Goal: Transaction & Acquisition: Purchase product/service

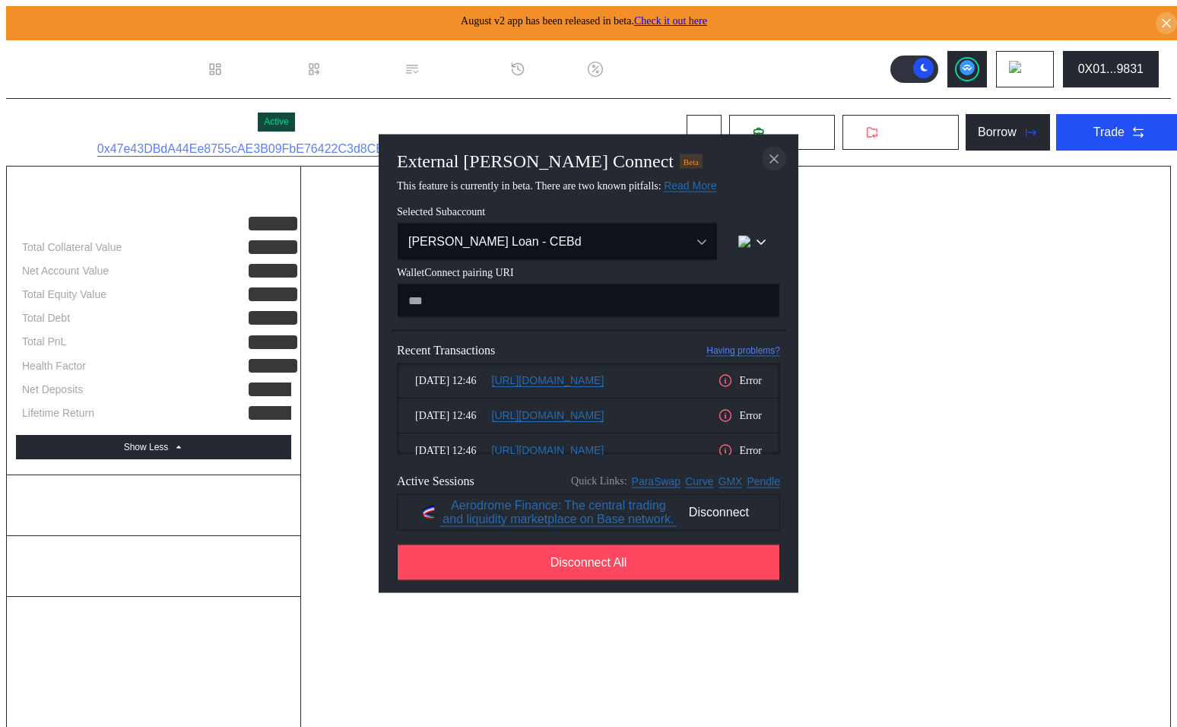
click at [773, 151] on icon "close modal" at bounding box center [774, 159] width 15 height 16
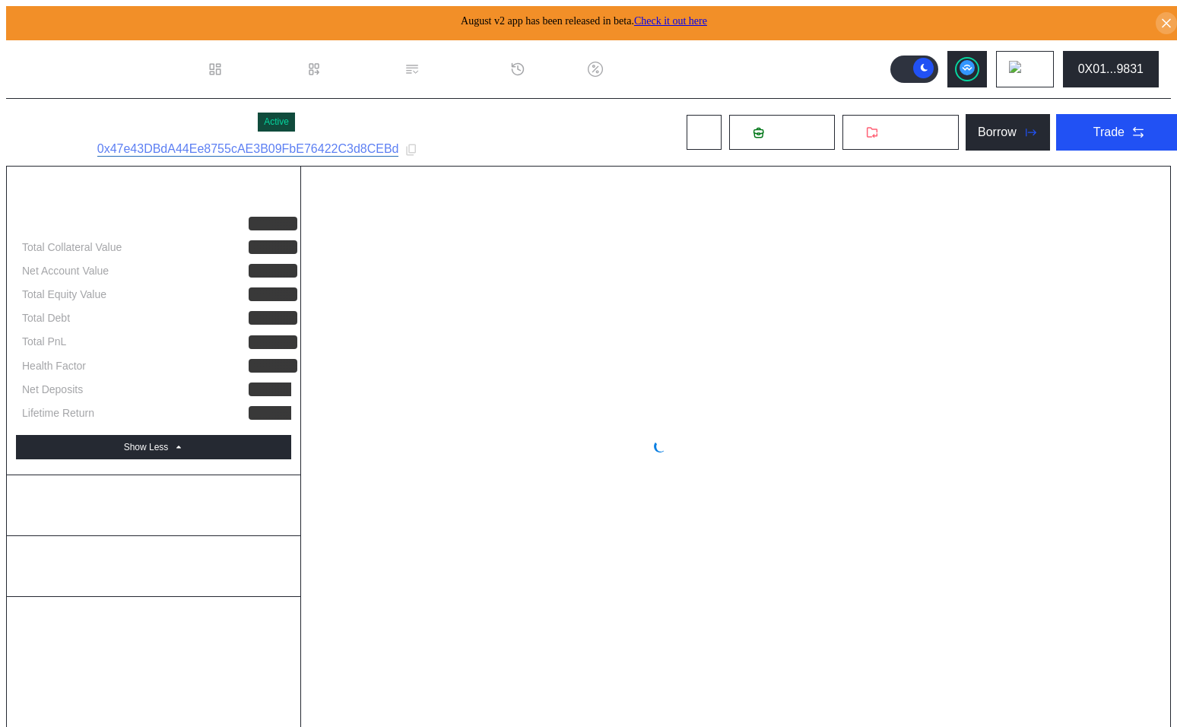
select select "*"
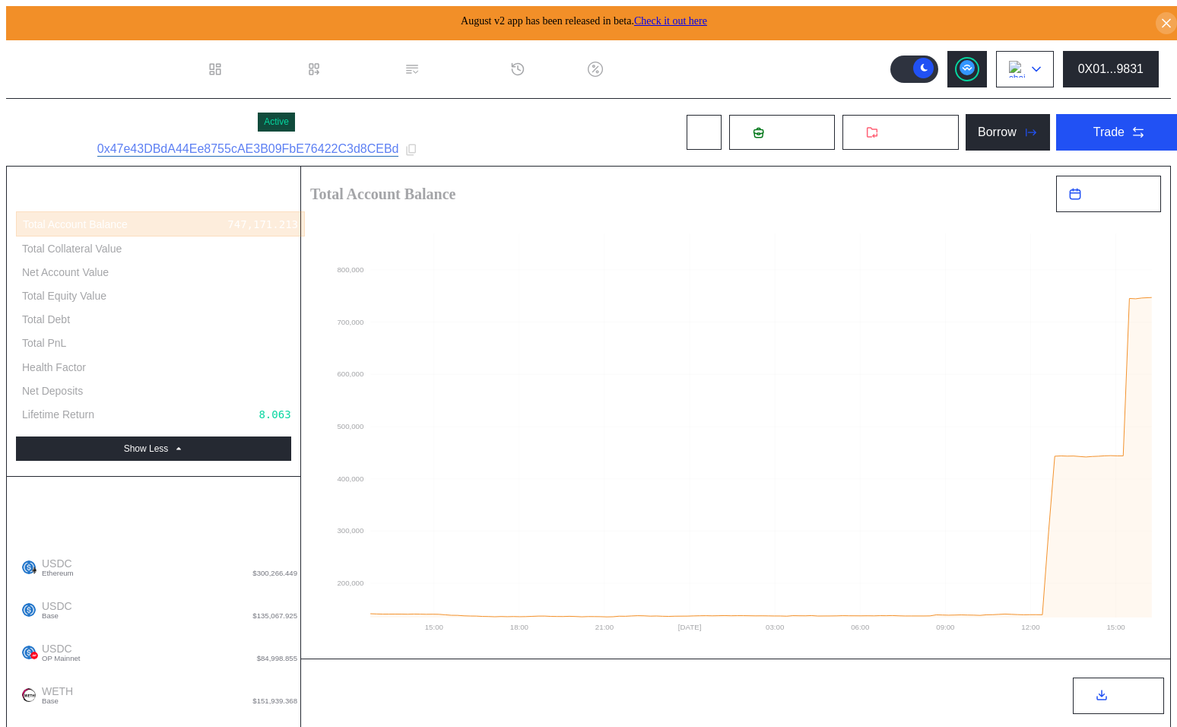
click at [1039, 61] on button at bounding box center [1025, 69] width 58 height 37
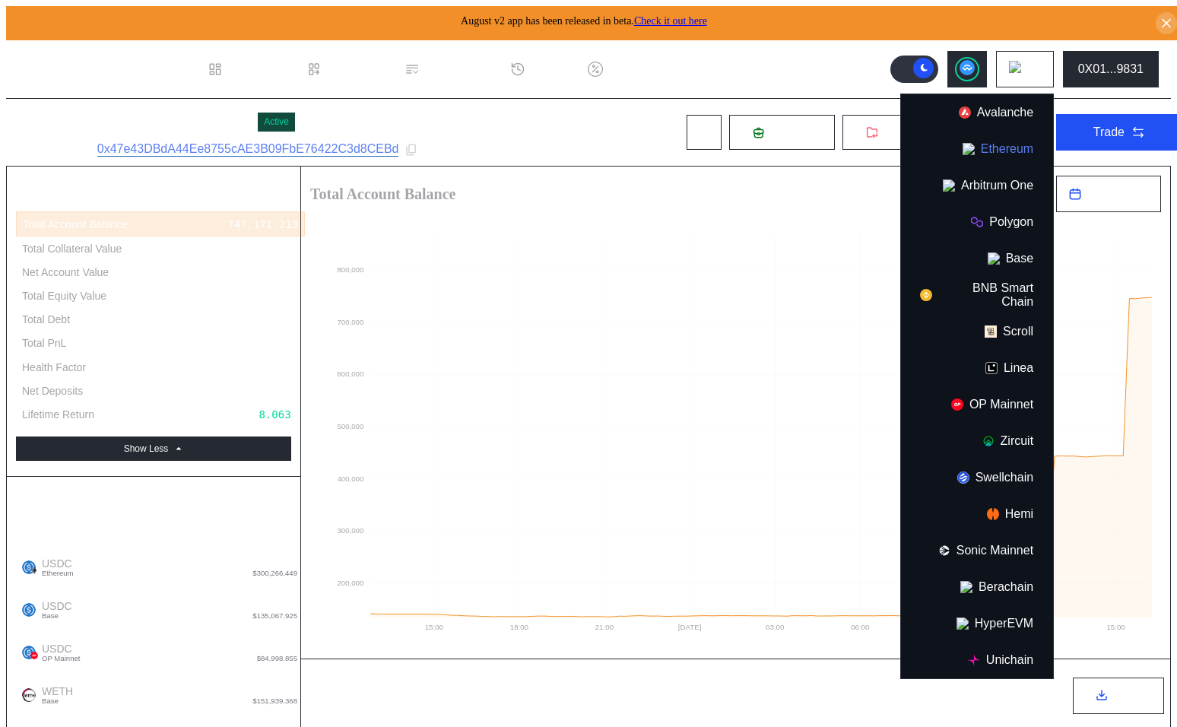
click at [999, 149] on button "Ethereum" at bounding box center [977, 149] width 152 height 37
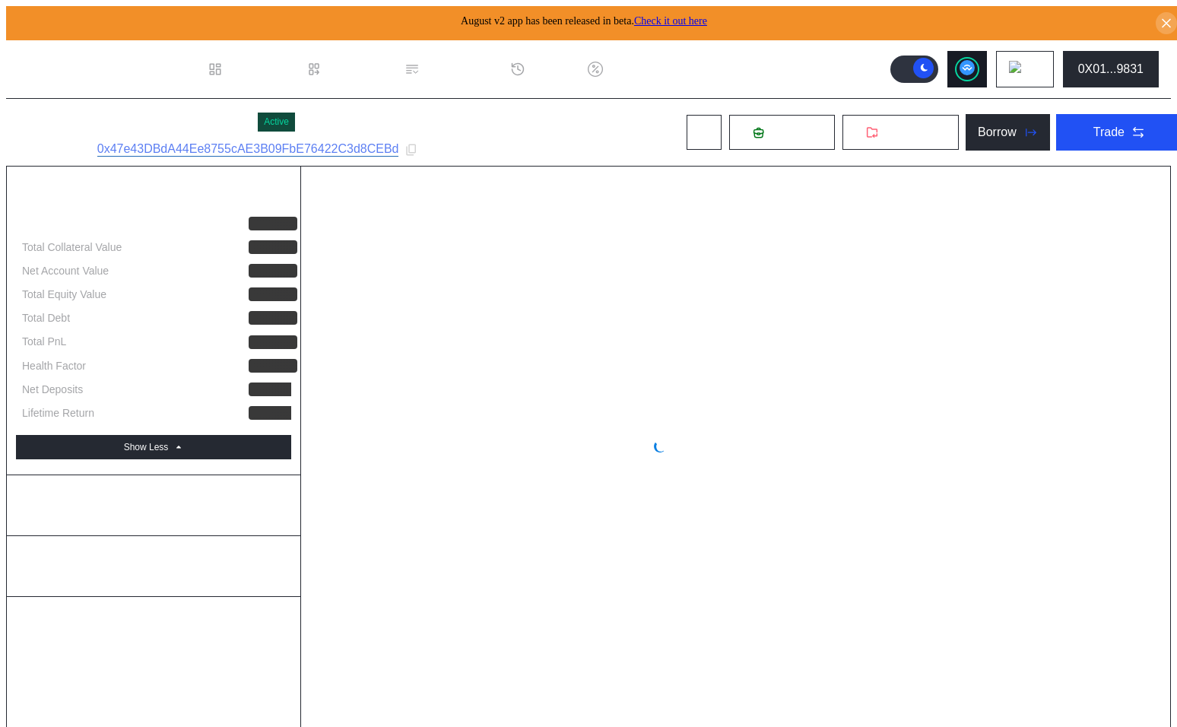
click at [975, 60] on circle at bounding box center [967, 67] width 15 height 15
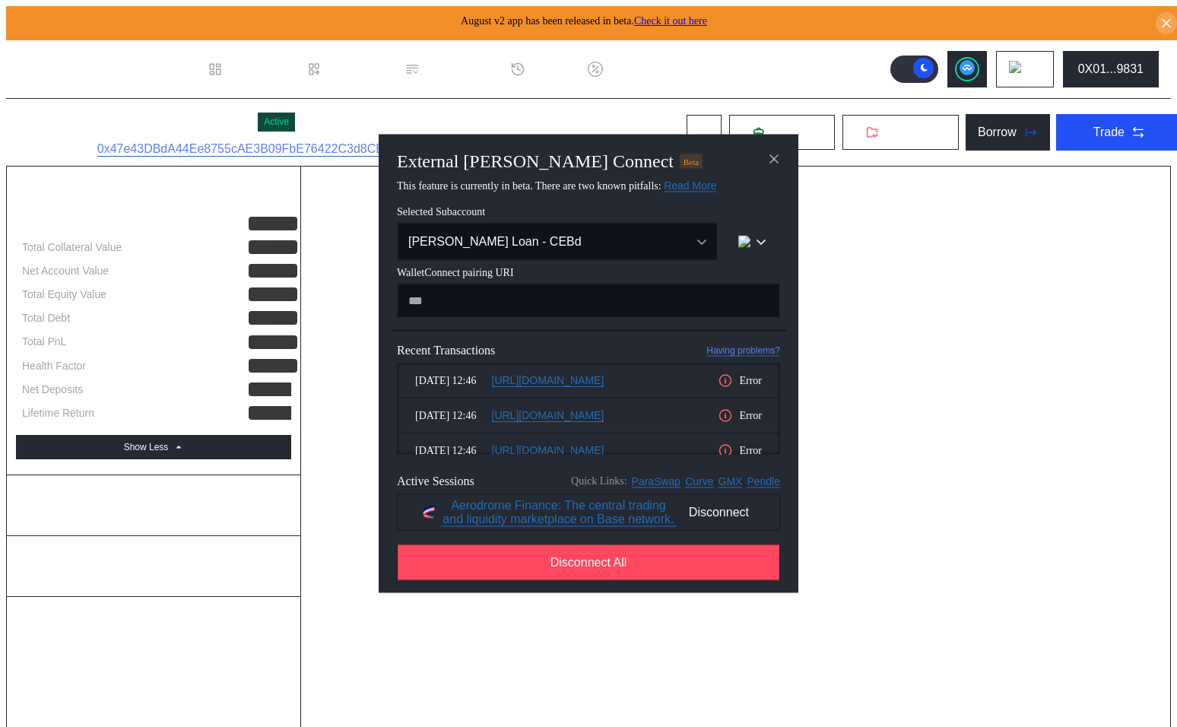
select select "*"
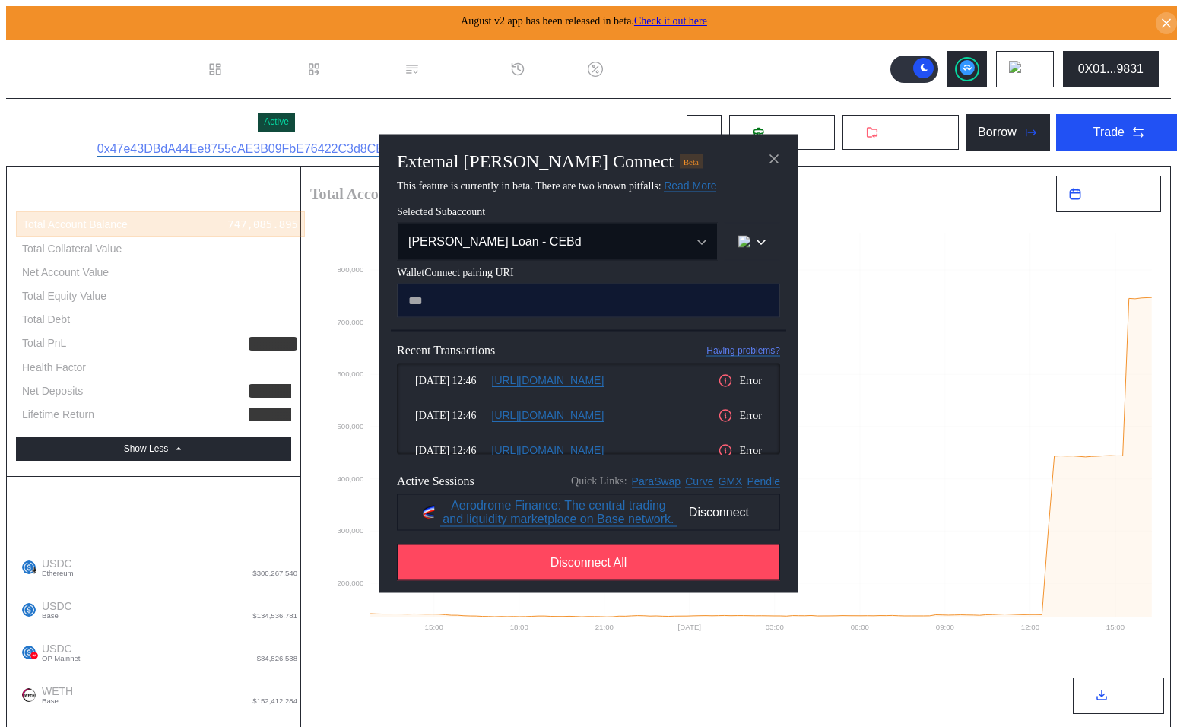
type input "**********"
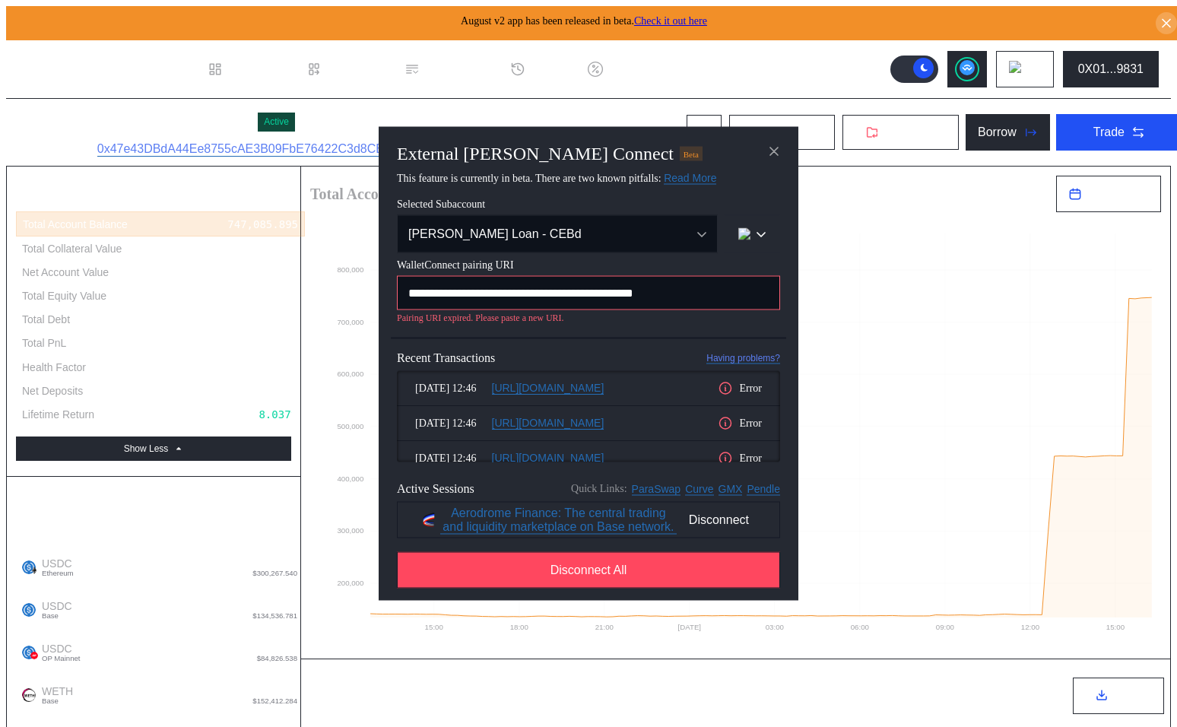
click at [653, 294] on input "**********" at bounding box center [588, 293] width 383 height 34
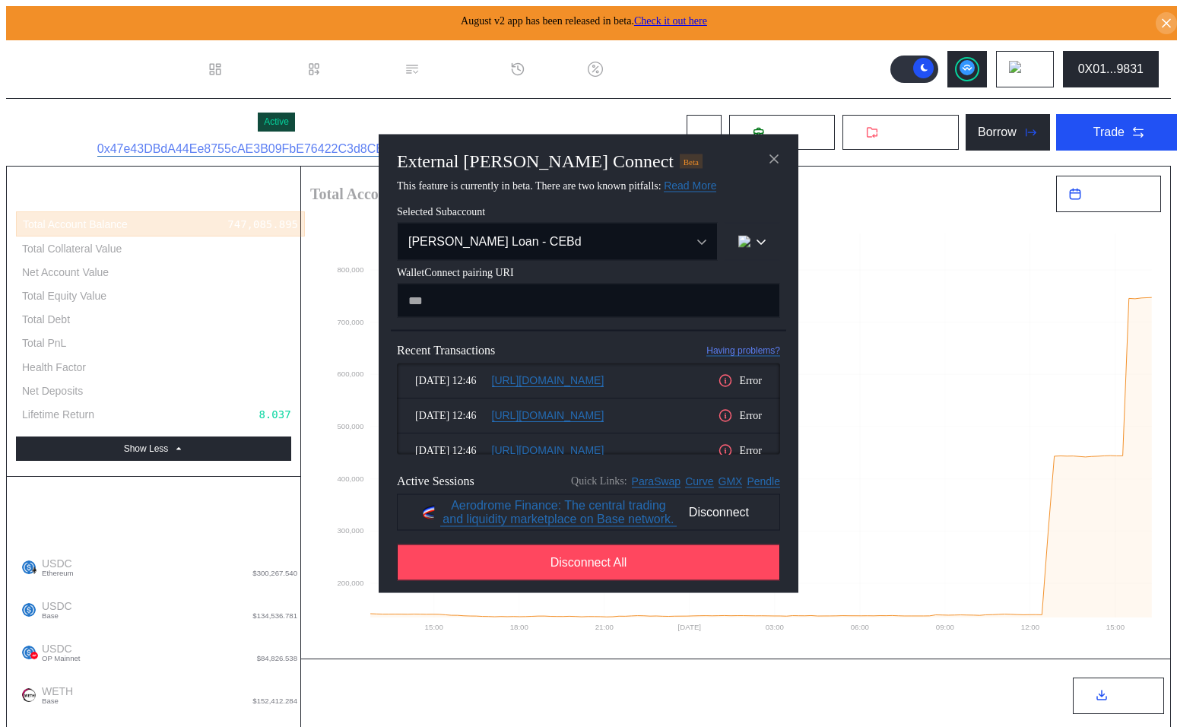
paste input "**********"
type input "**********"
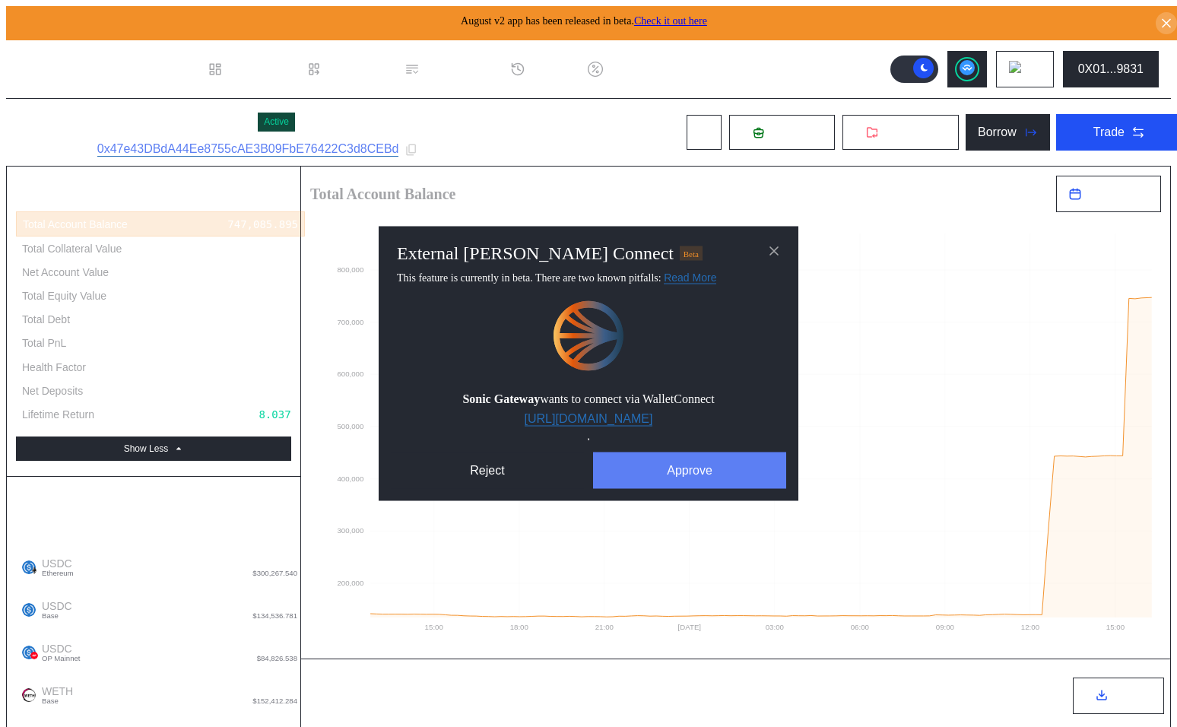
click at [688, 475] on button "Approve" at bounding box center [689, 471] width 193 height 37
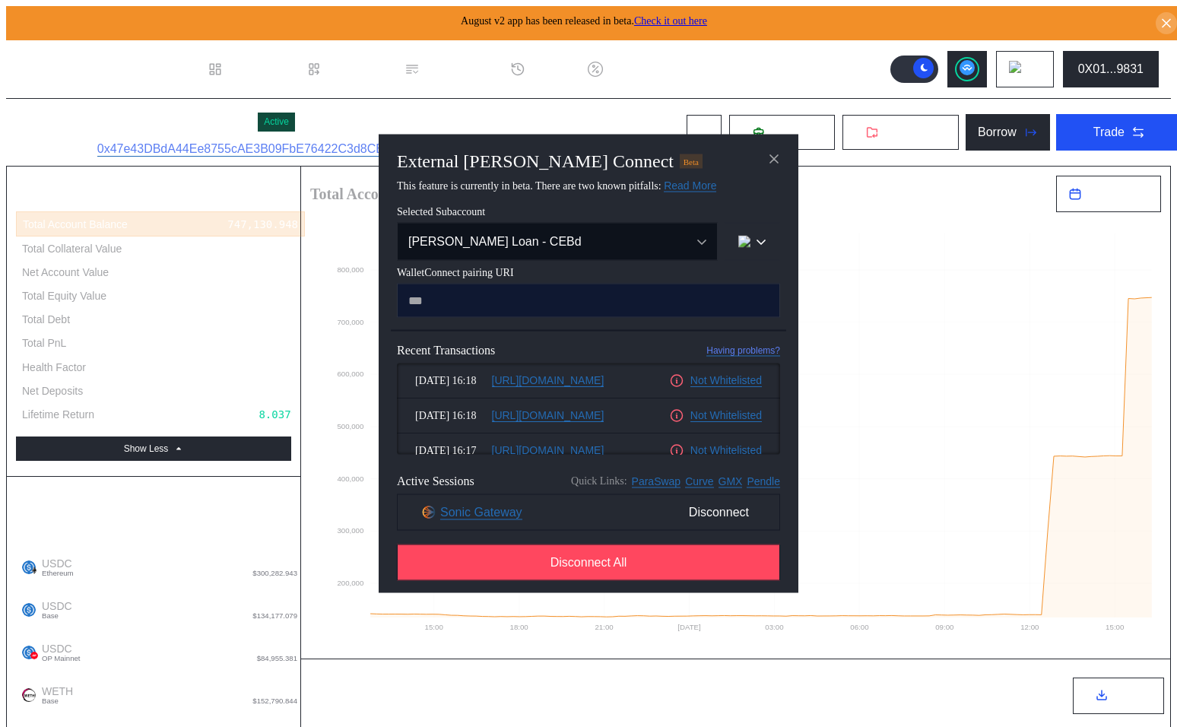
click at [453, 305] on input "modal" at bounding box center [588, 301] width 383 height 34
paste input "**********"
type input "**********"
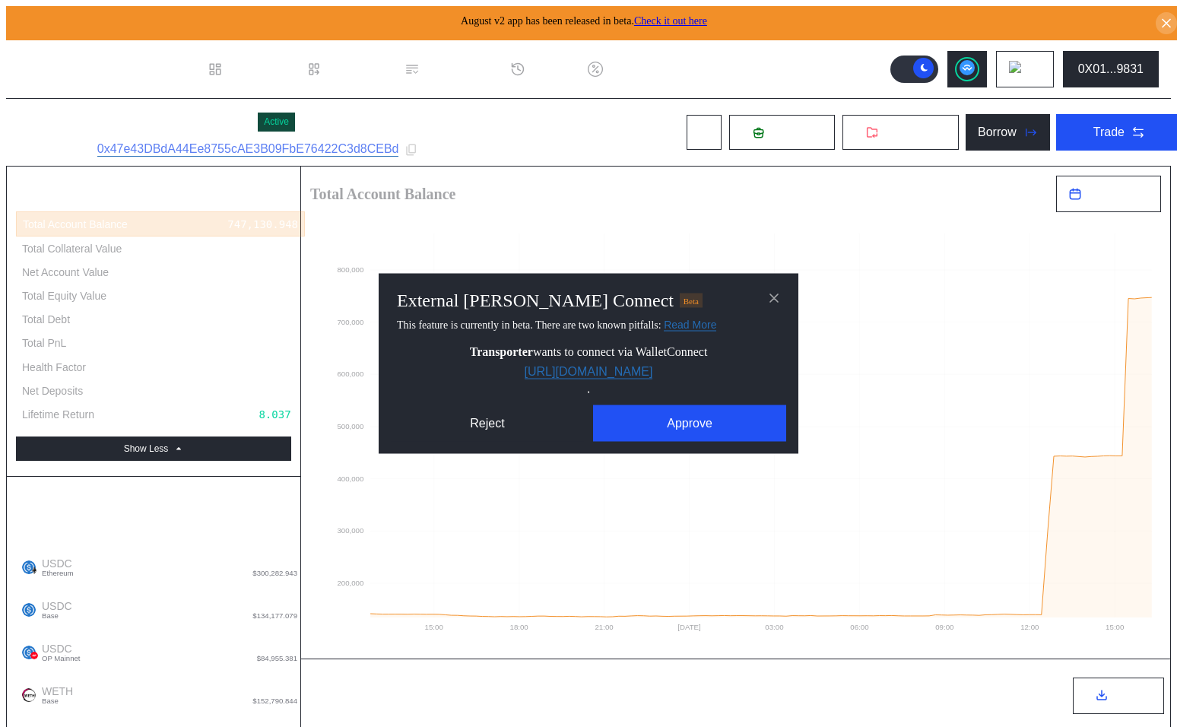
click at [714, 446] on div "External dApp Connect Beta This feature is currently in beta. There are two kno…" at bounding box center [589, 364] width 420 height 180
click at [700, 430] on button "Approve" at bounding box center [689, 423] width 193 height 37
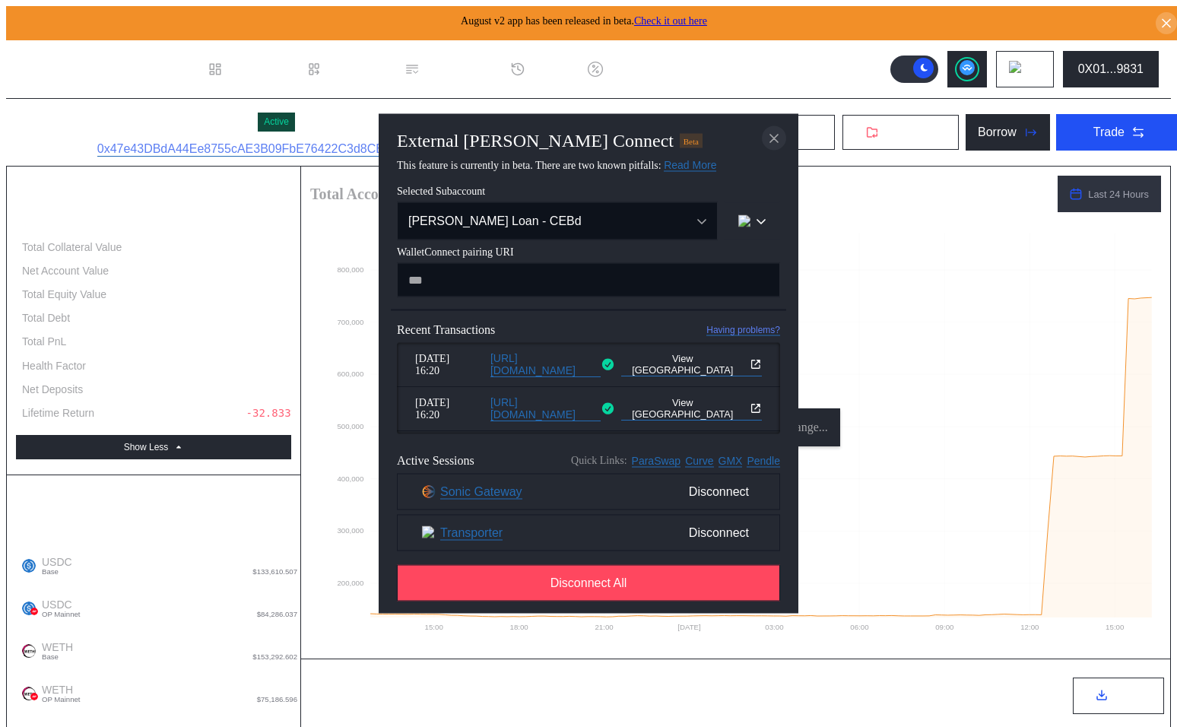
click at [773, 135] on icon "close modal" at bounding box center [774, 139] width 8 height 8
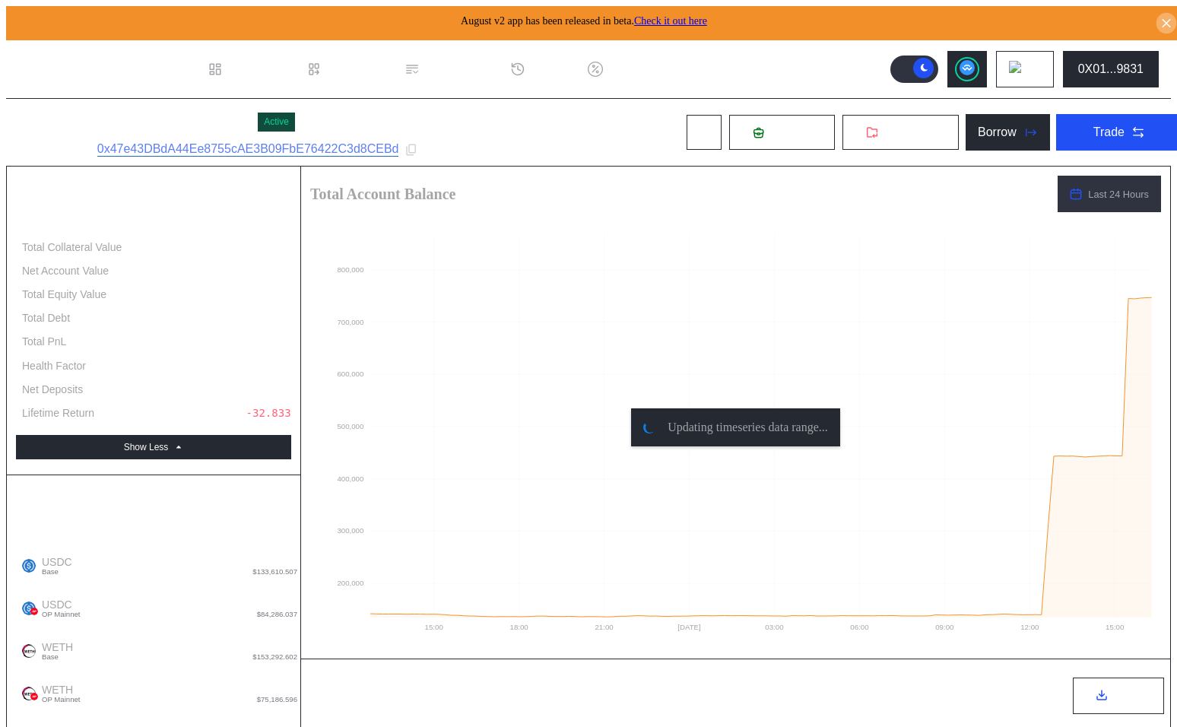
click at [1160, 17] on icon at bounding box center [1167, 23] width 14 height 15
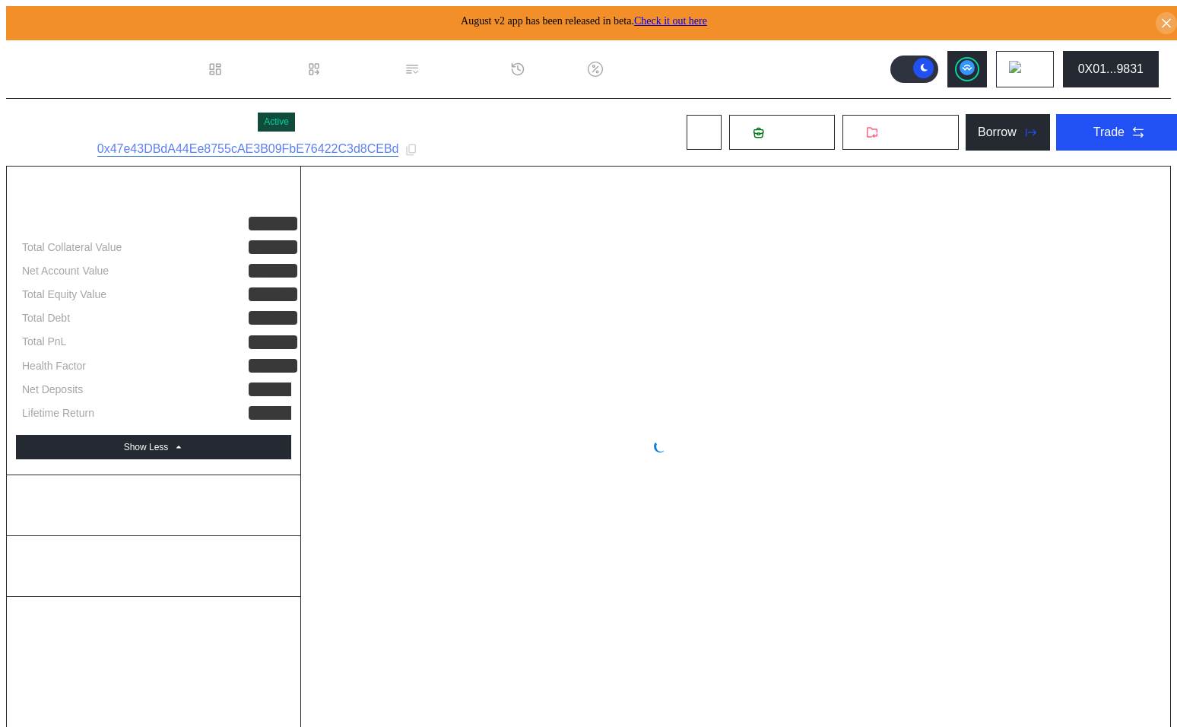
select select "*"
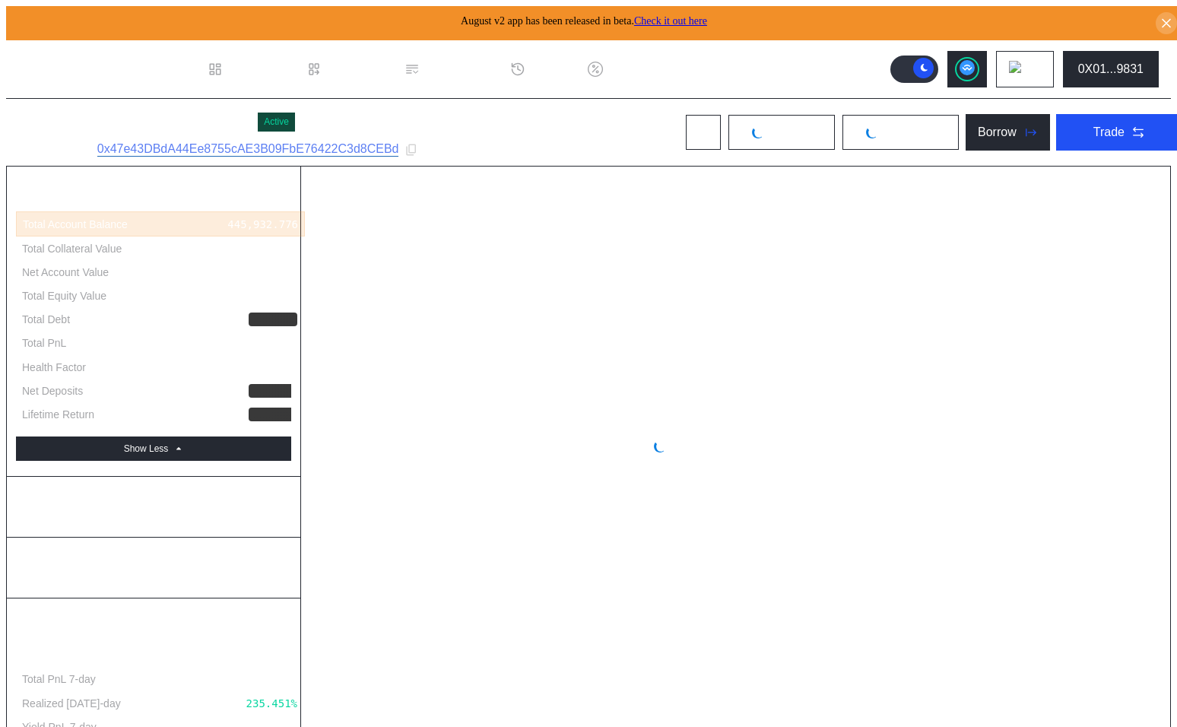
select select "*"
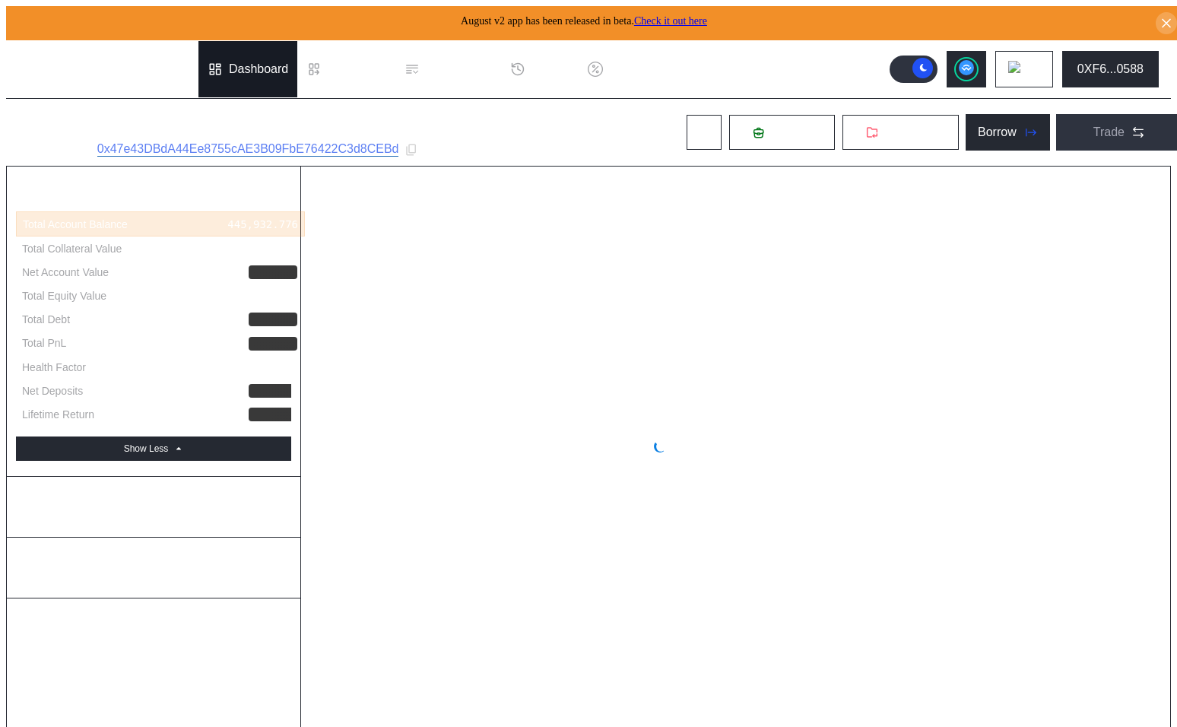
click at [256, 73] on div "Dashboard" at bounding box center [247, 69] width 99 height 56
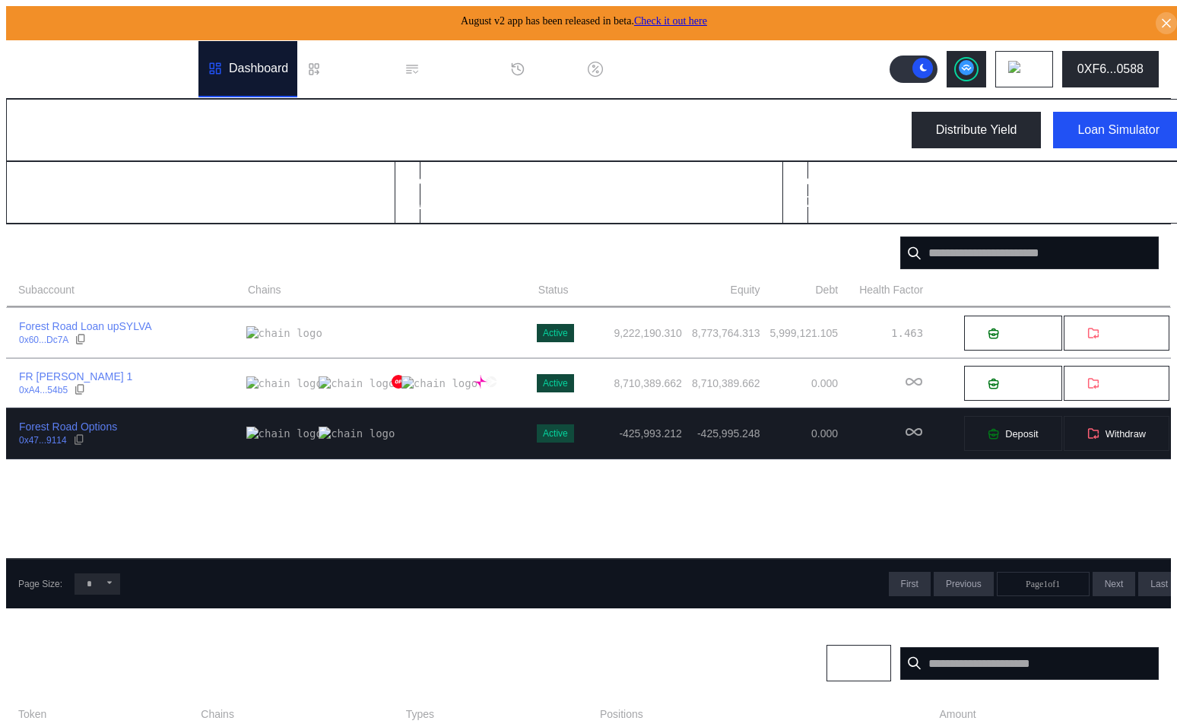
click at [163, 427] on div "Forest Road Options 0x47...9114" at bounding box center [127, 433] width 240 height 27
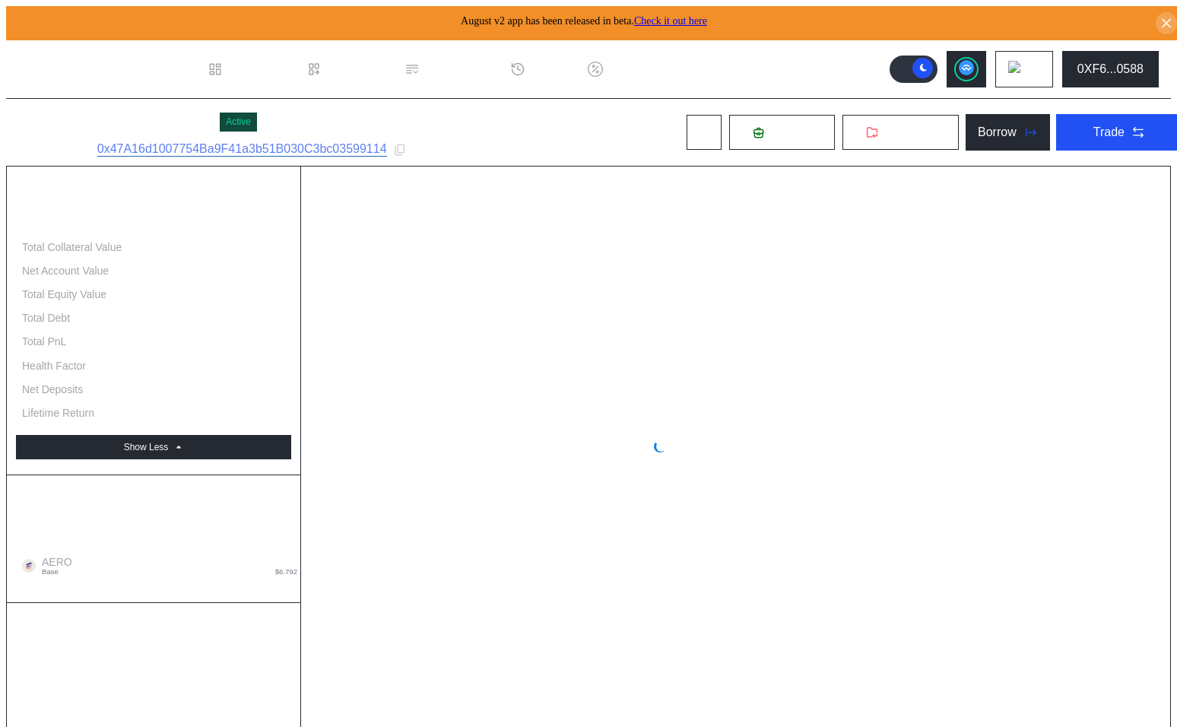
select select "*"
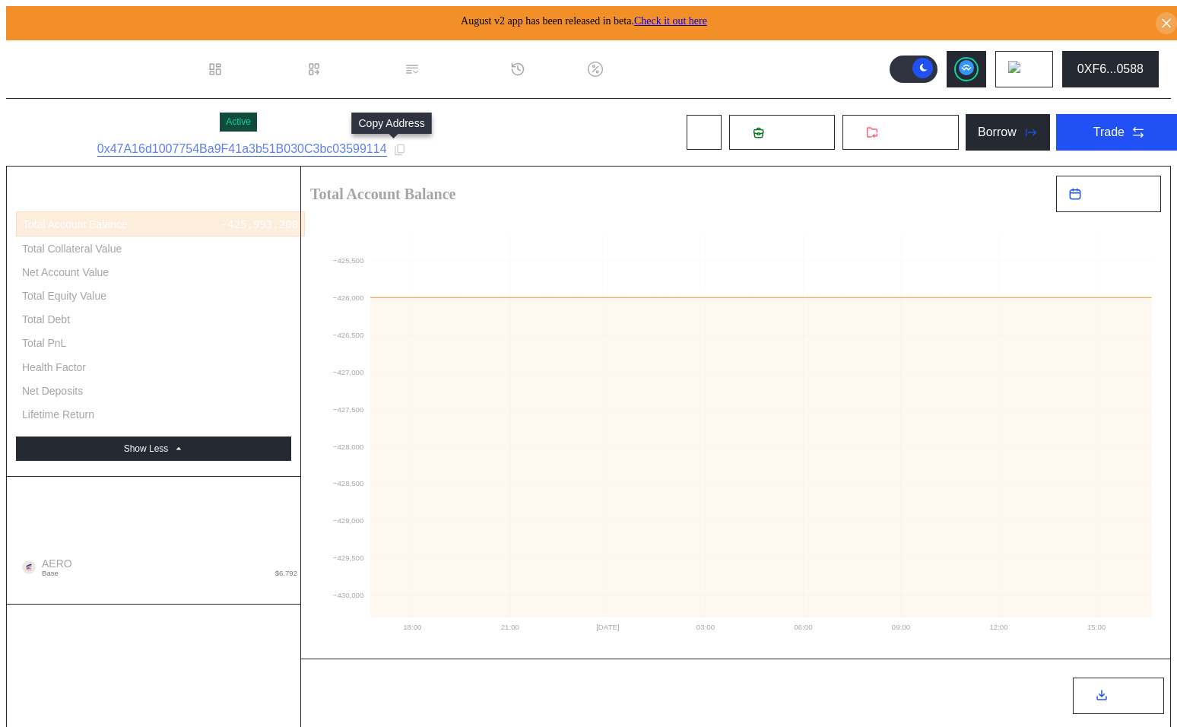
click at [393, 146] on icon at bounding box center [400, 150] width 14 height 14
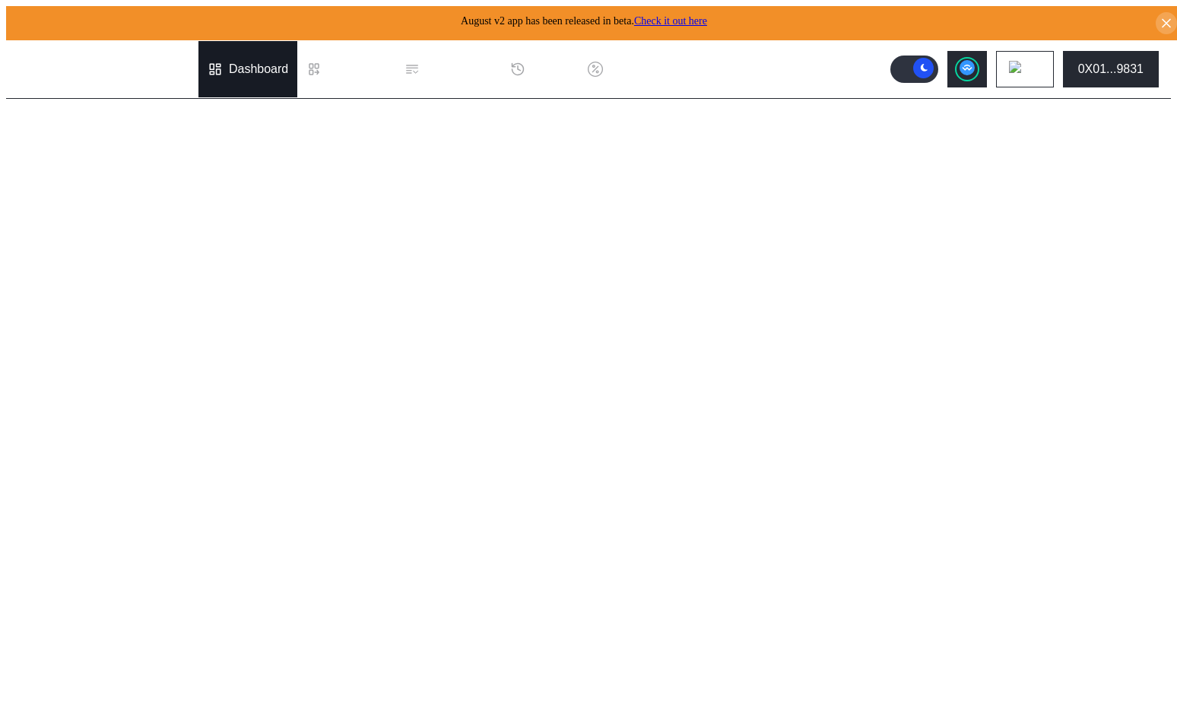
click at [229, 67] on div "Dashboard" at bounding box center [258, 69] width 59 height 14
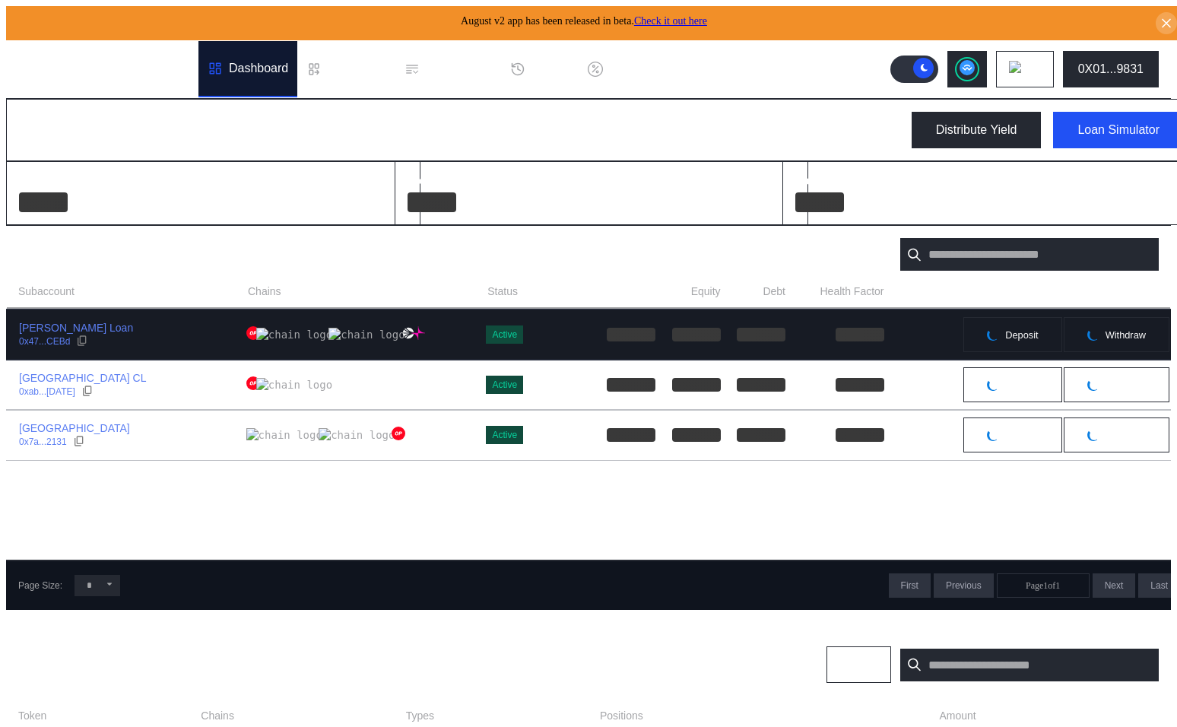
click at [165, 326] on div "[PERSON_NAME] Loan 0x47...CEBd" at bounding box center [127, 334] width 240 height 27
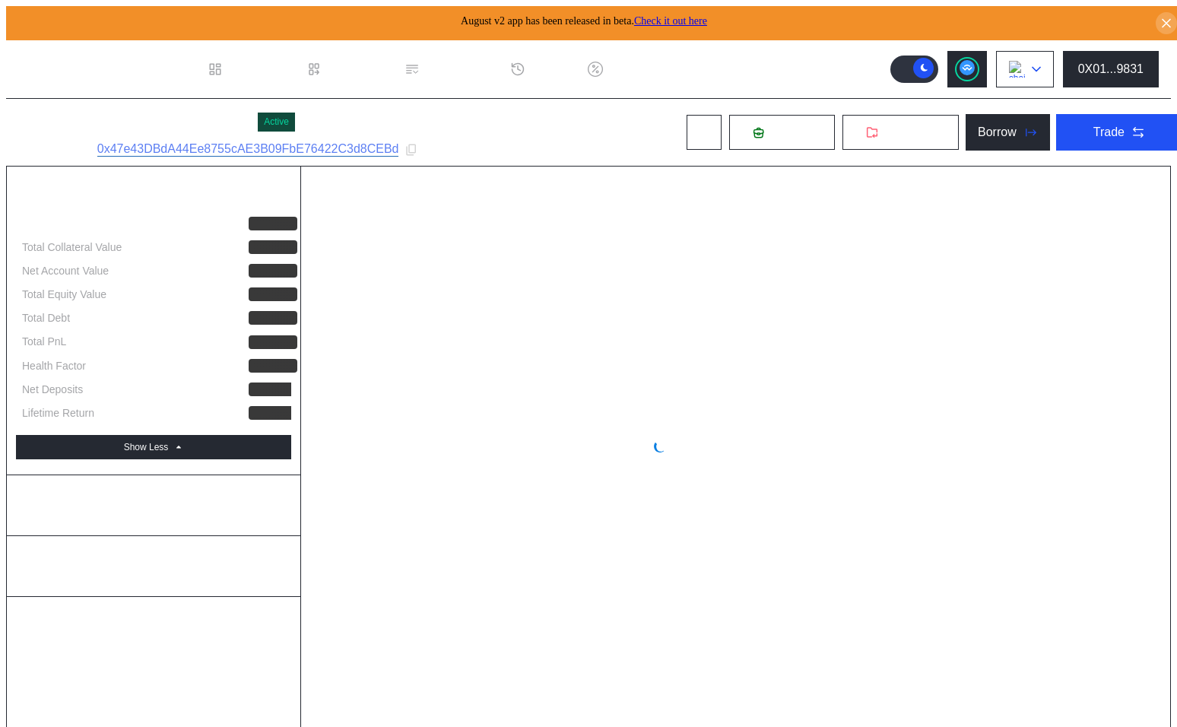
click at [1026, 61] on img at bounding box center [1017, 69] width 17 height 17
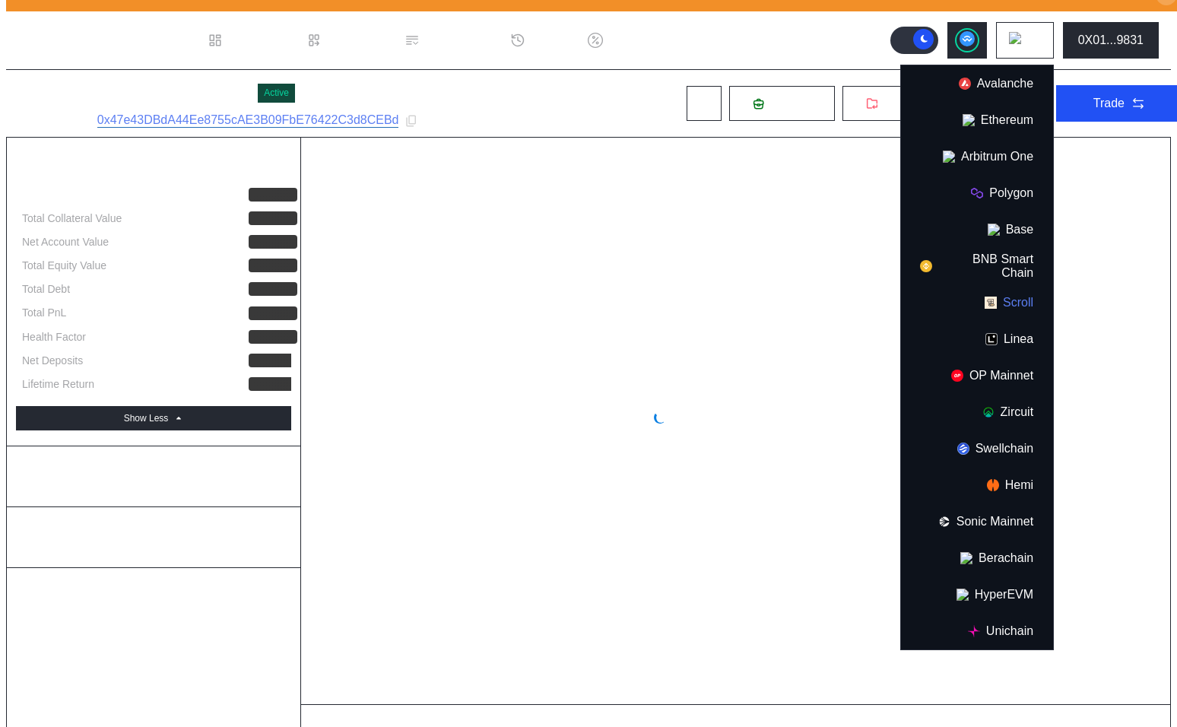
scroll to position [32, 0]
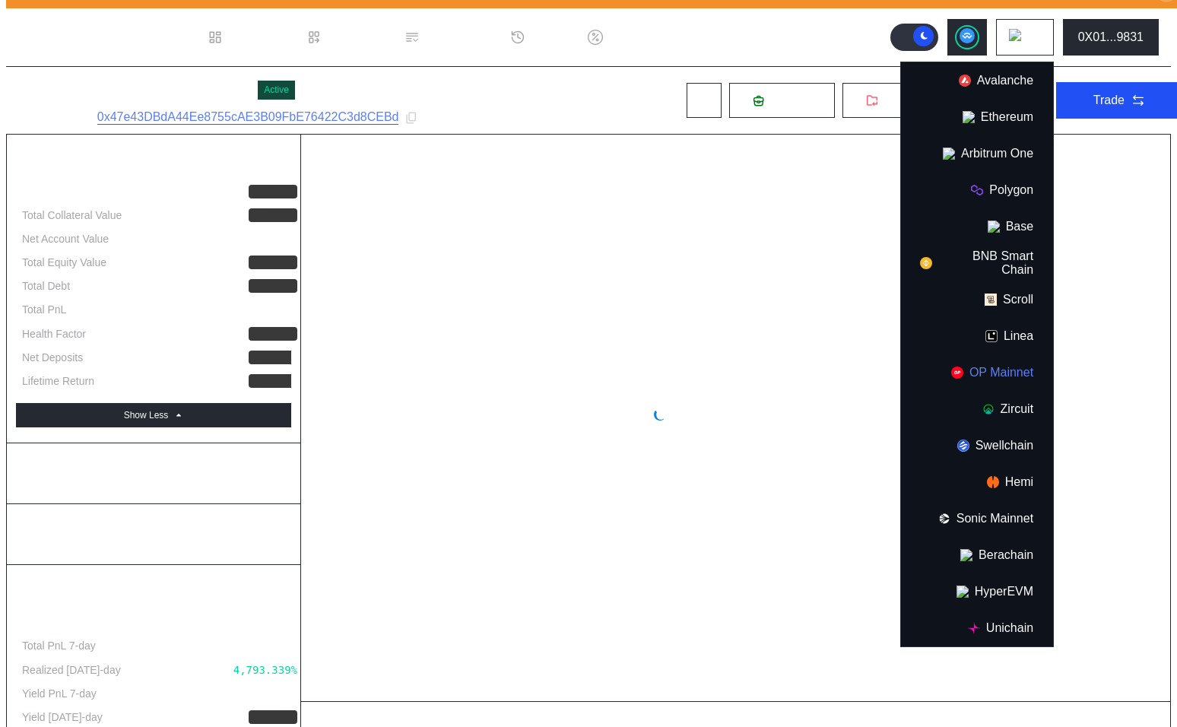
click at [1002, 374] on button "OP Mainnet" at bounding box center [977, 372] width 152 height 37
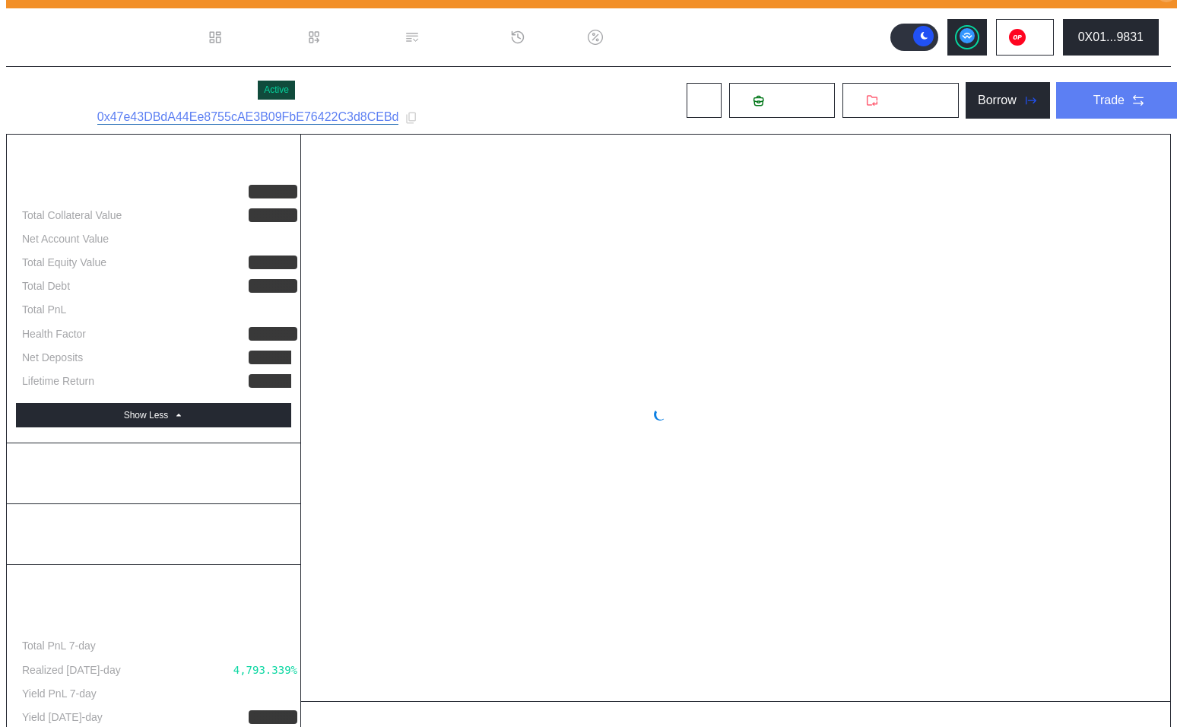
select select "*"
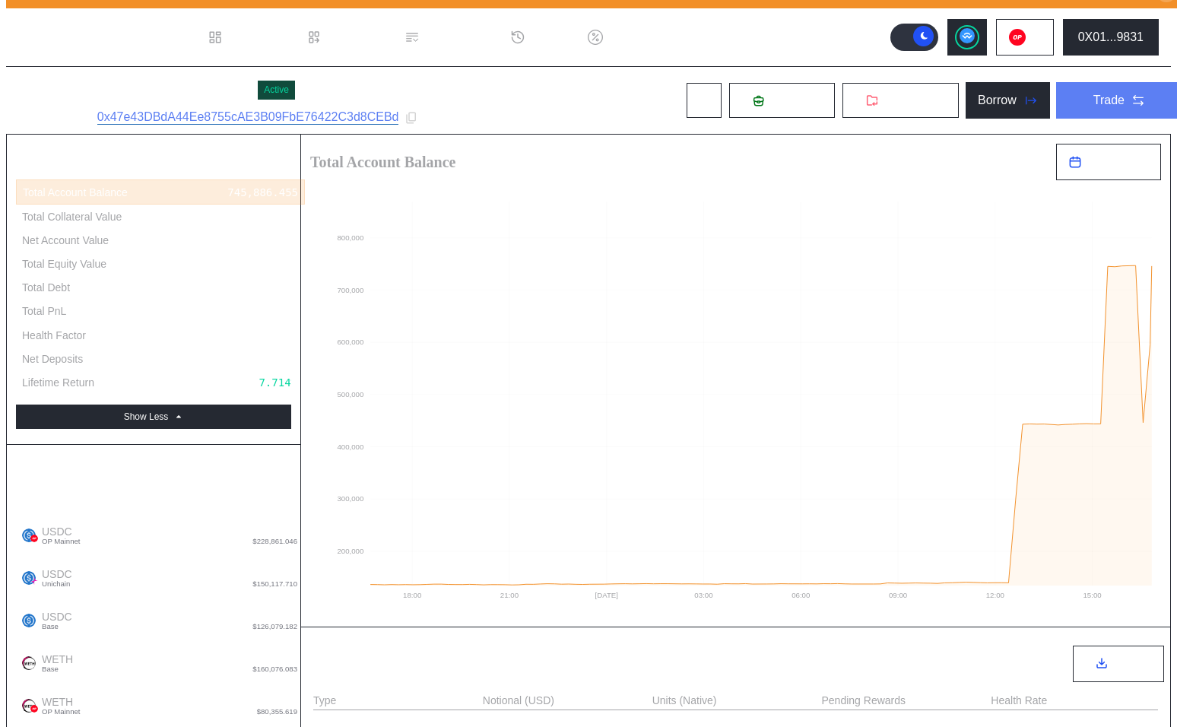
click at [1094, 94] on div "Trade" at bounding box center [1109, 101] width 31 height 14
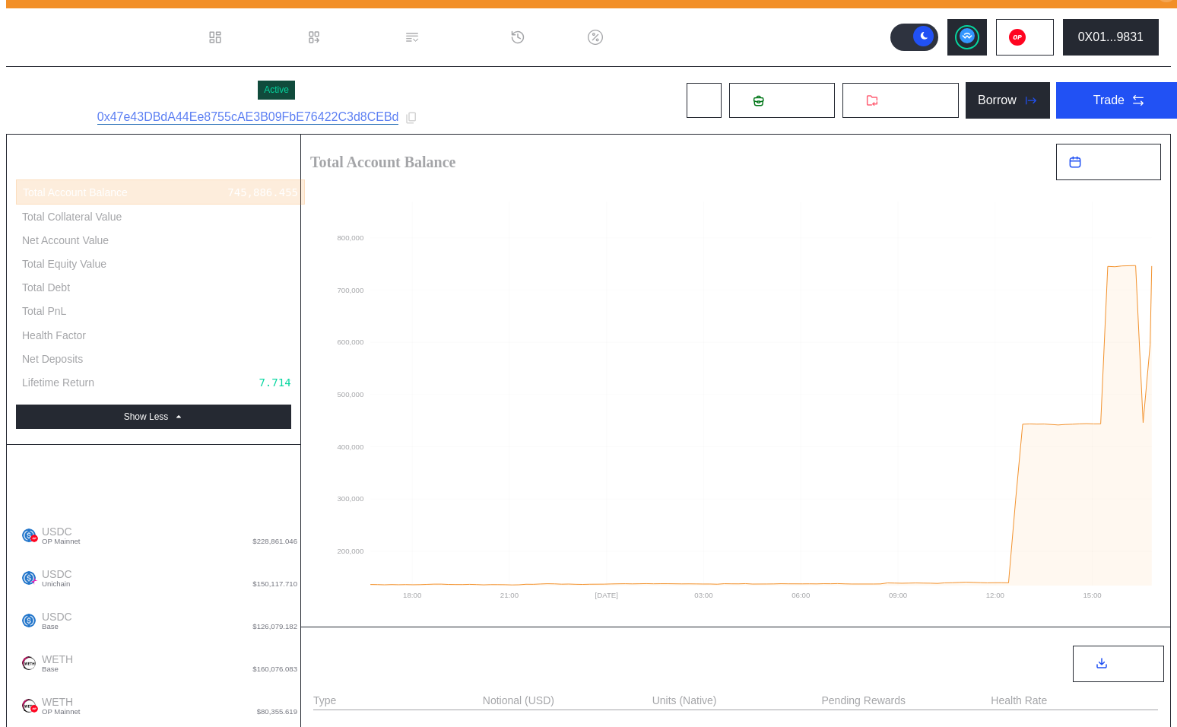
type input "*****"
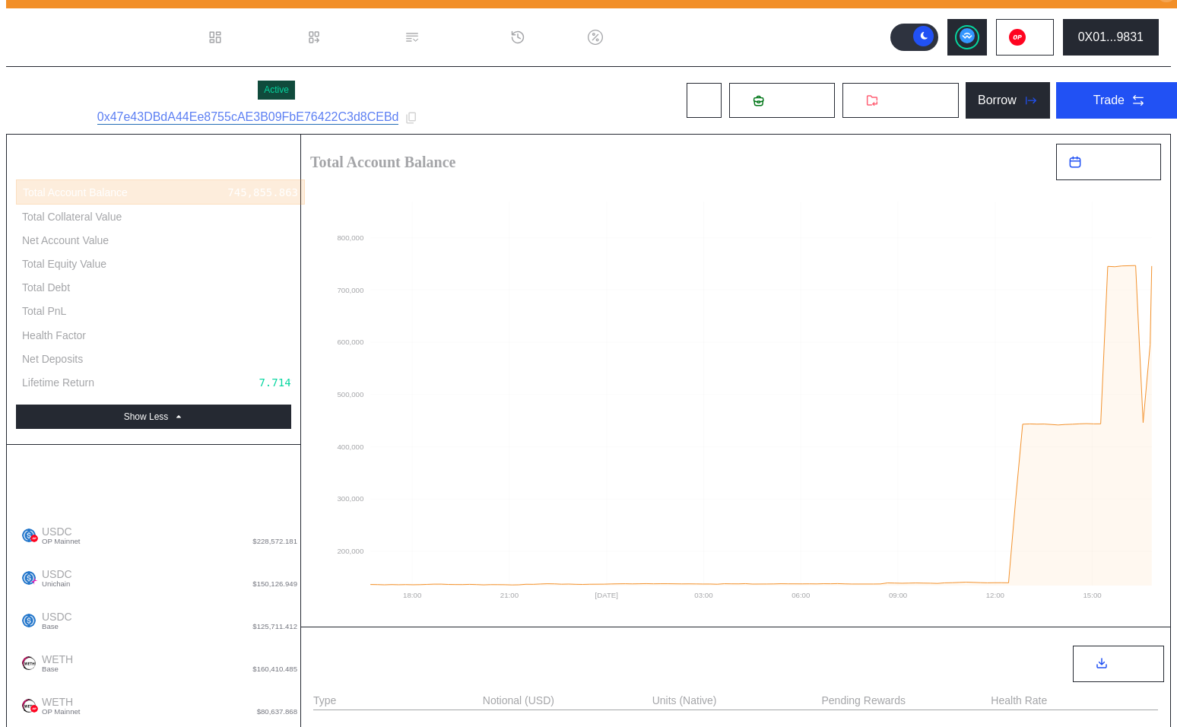
click at [975, 34] on circle at bounding box center [967, 35] width 15 height 15
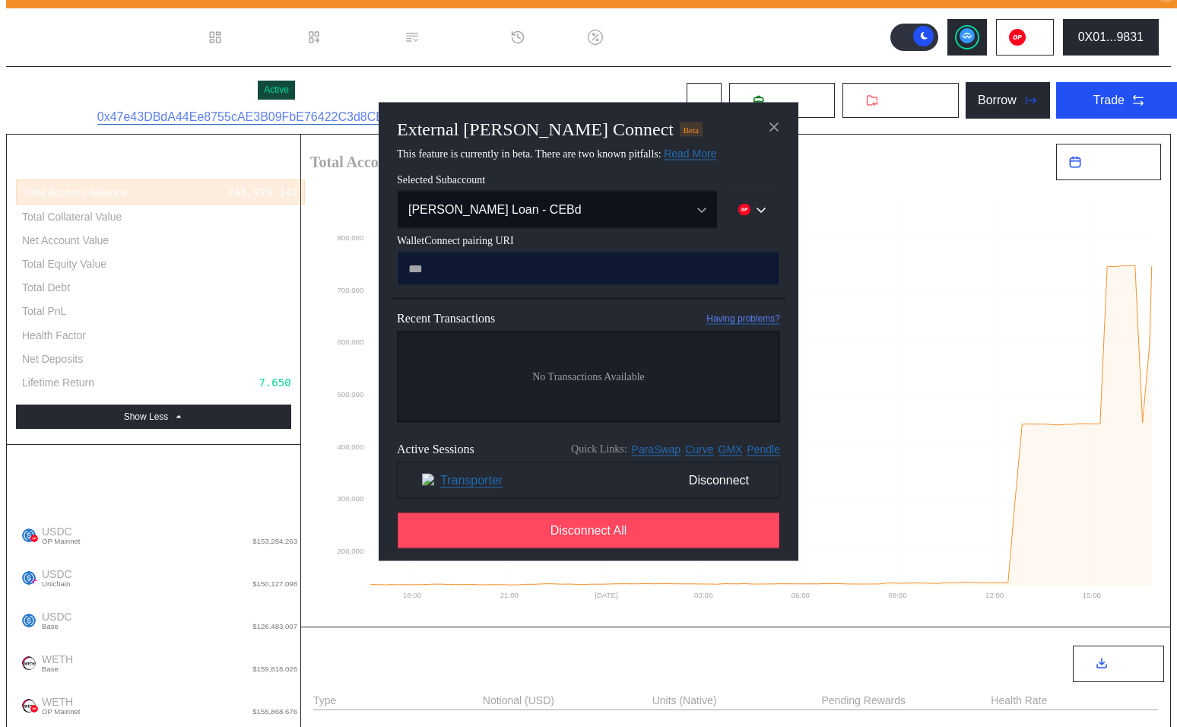
click at [555, 286] on input "modal" at bounding box center [588, 269] width 383 height 34
type input "**********"
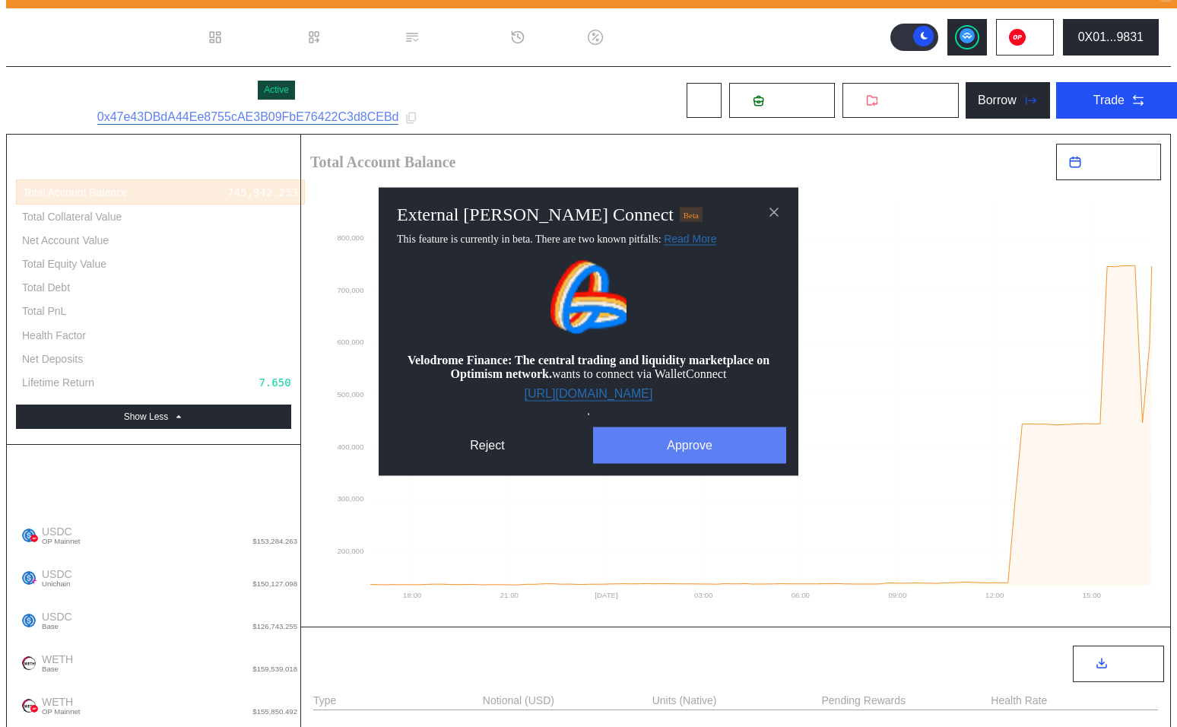
click at [684, 464] on button "Approve" at bounding box center [689, 445] width 193 height 37
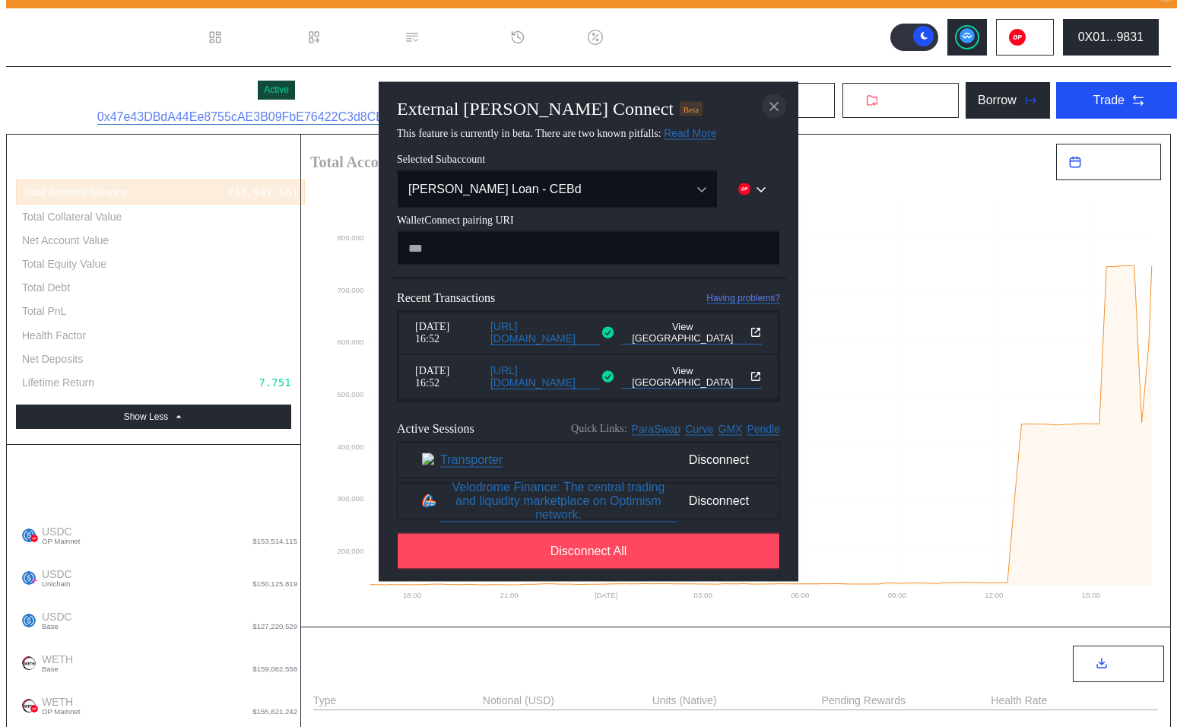
click at [773, 110] on icon "close modal" at bounding box center [774, 107] width 8 height 8
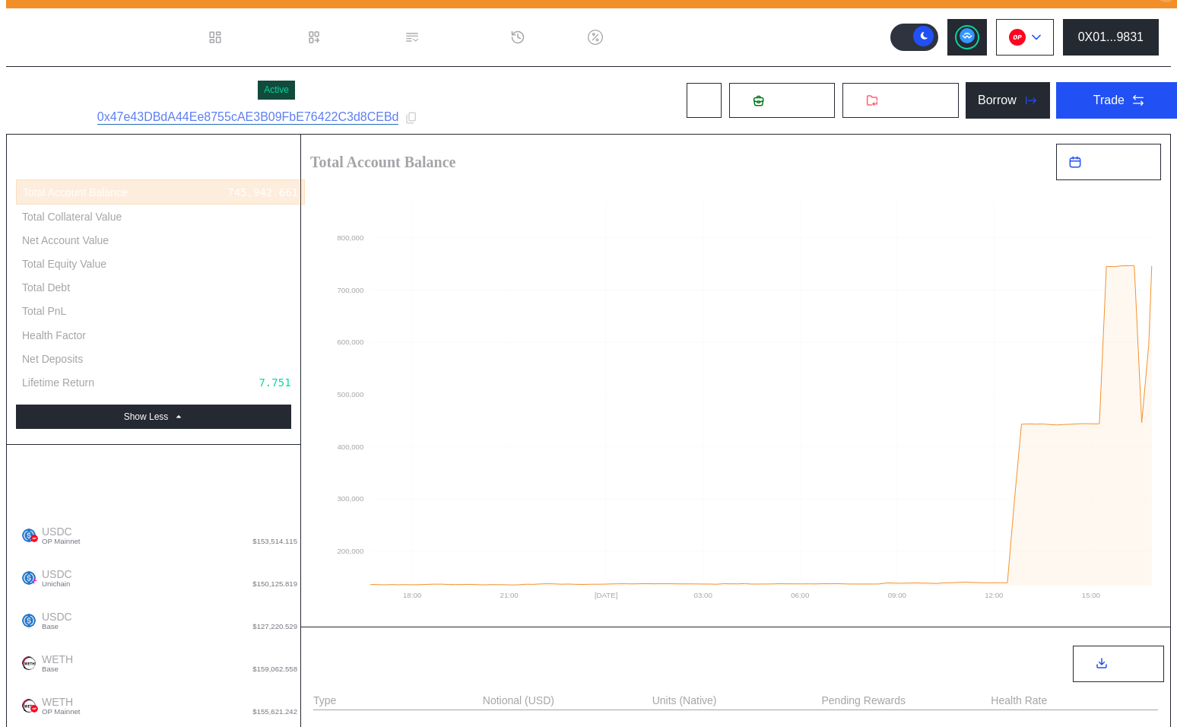
click at [1026, 30] on img at bounding box center [1017, 37] width 17 height 17
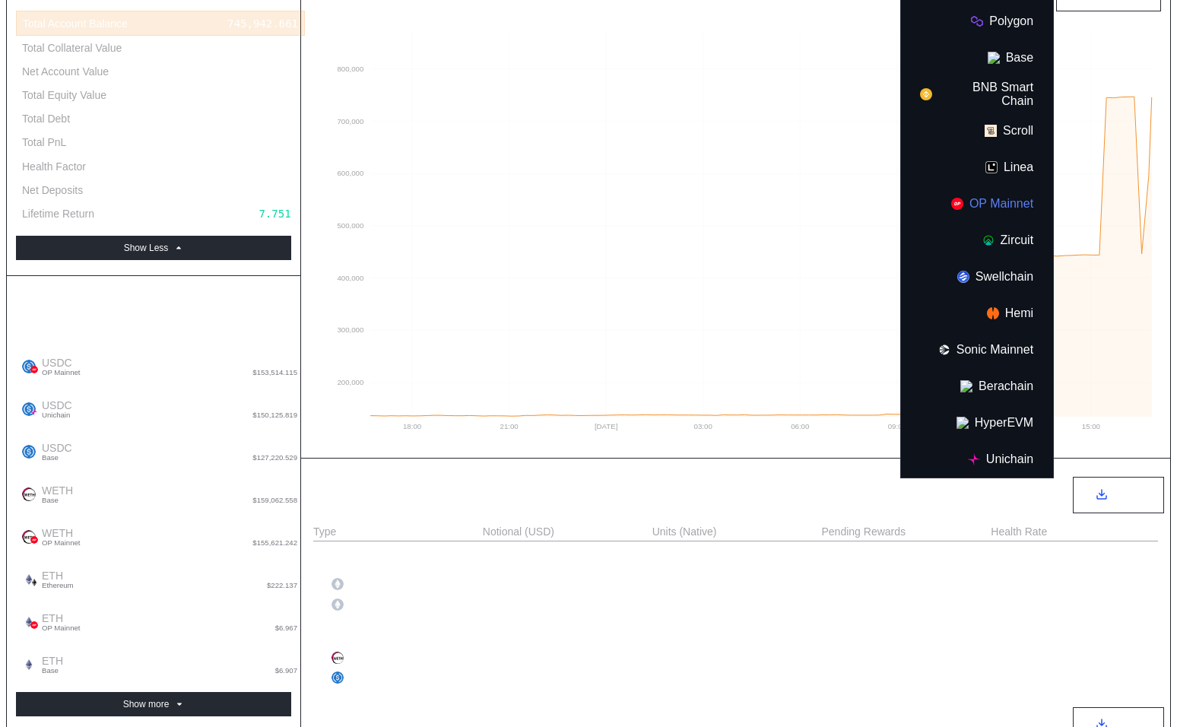
scroll to position [243, 0]
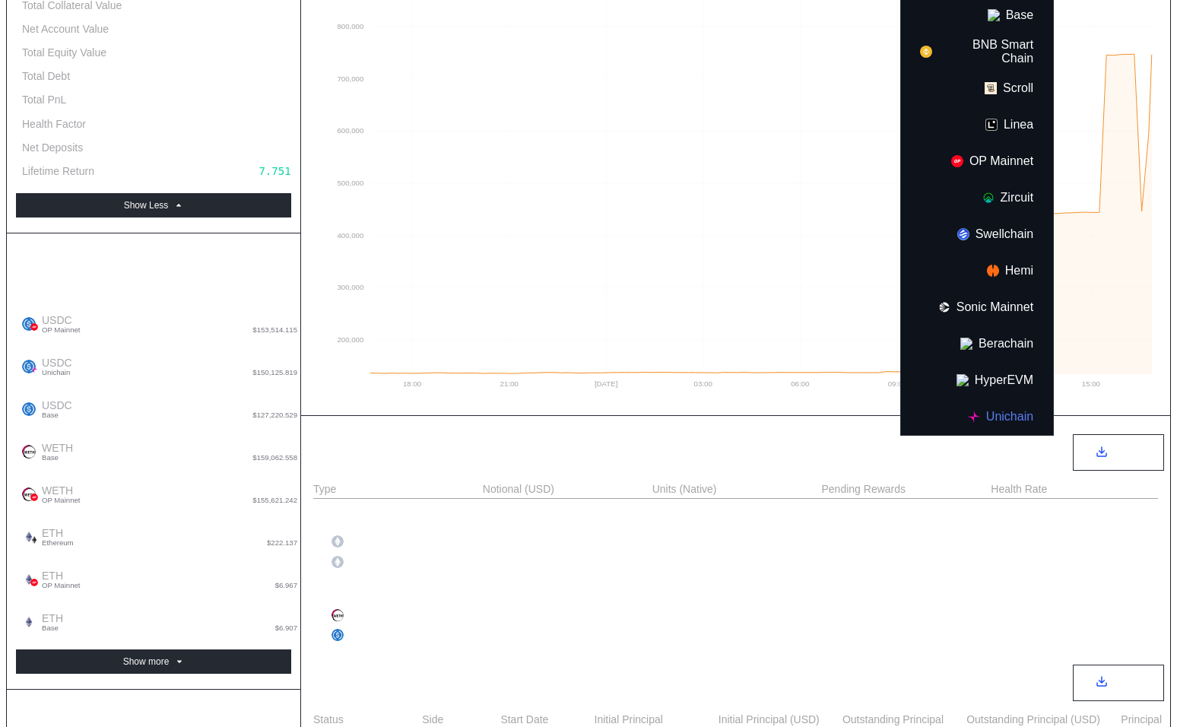
click at [1009, 414] on button "Unichain" at bounding box center [977, 417] width 152 height 37
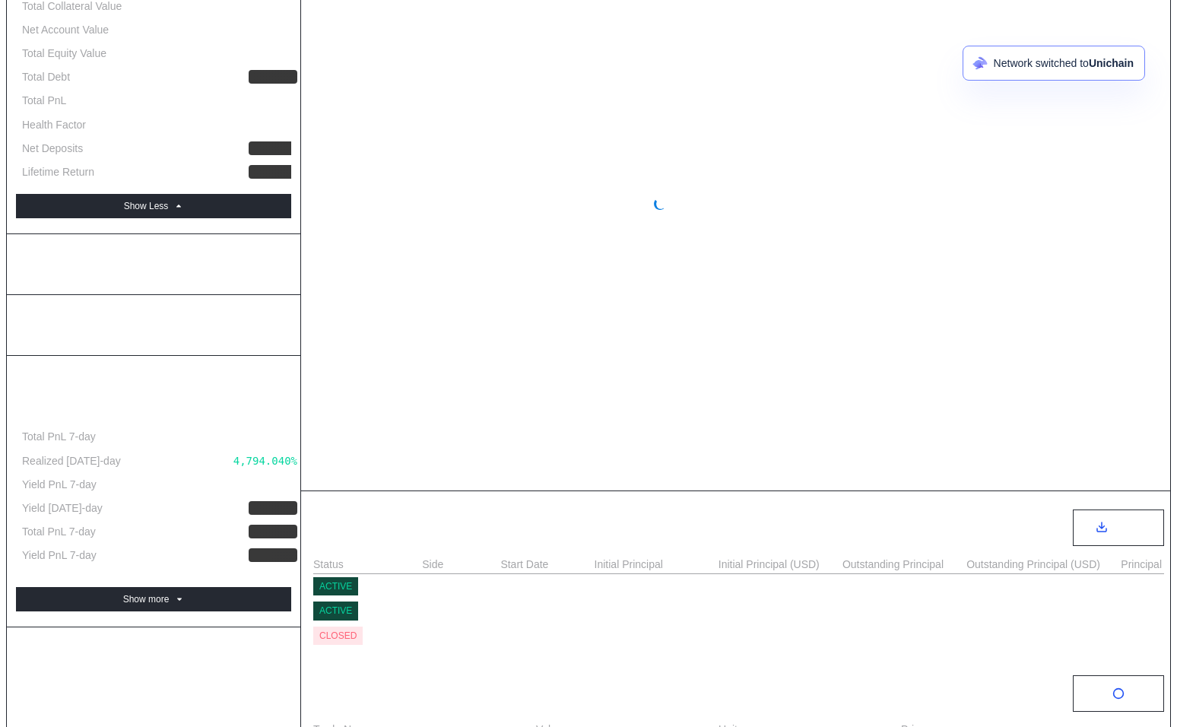
scroll to position [0, 0]
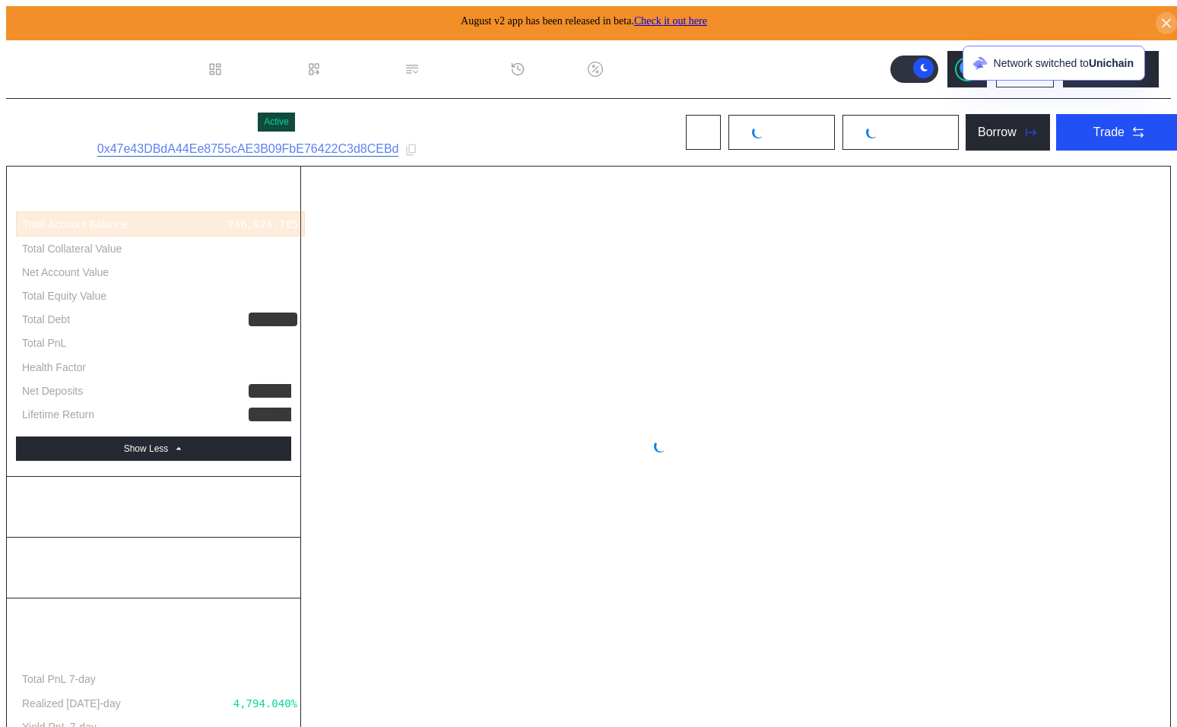
select select "*"
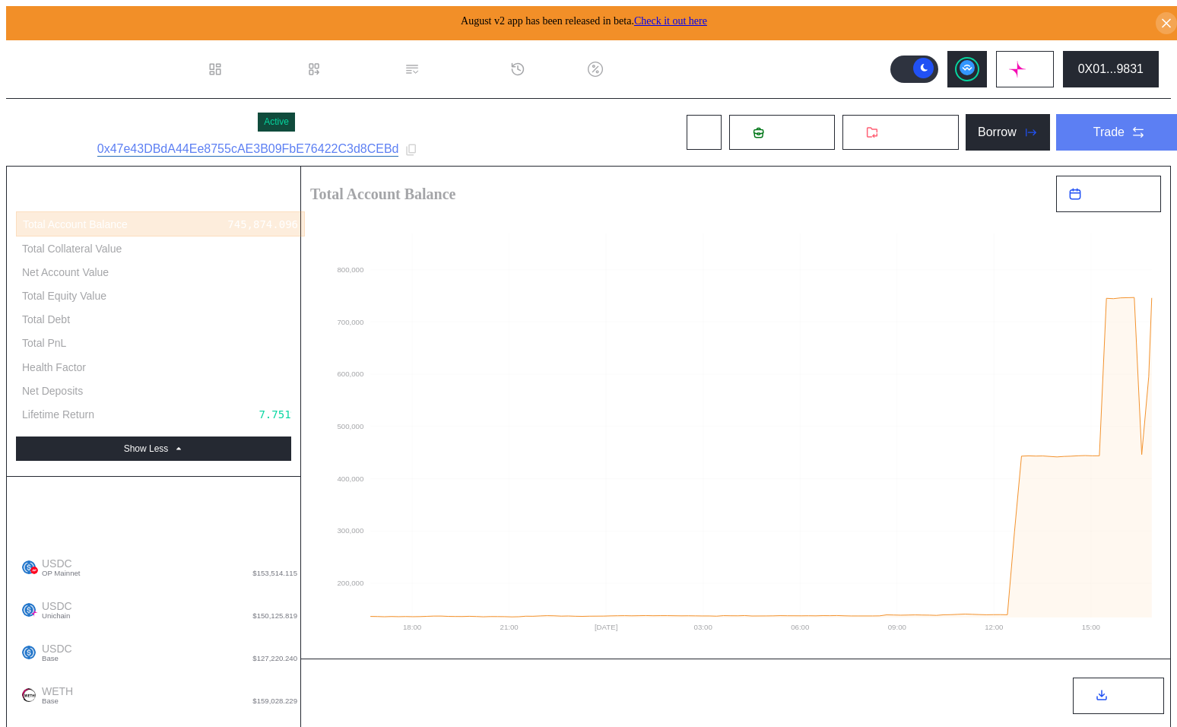
click at [1087, 117] on button "Trade" at bounding box center [1119, 132] width 127 height 37
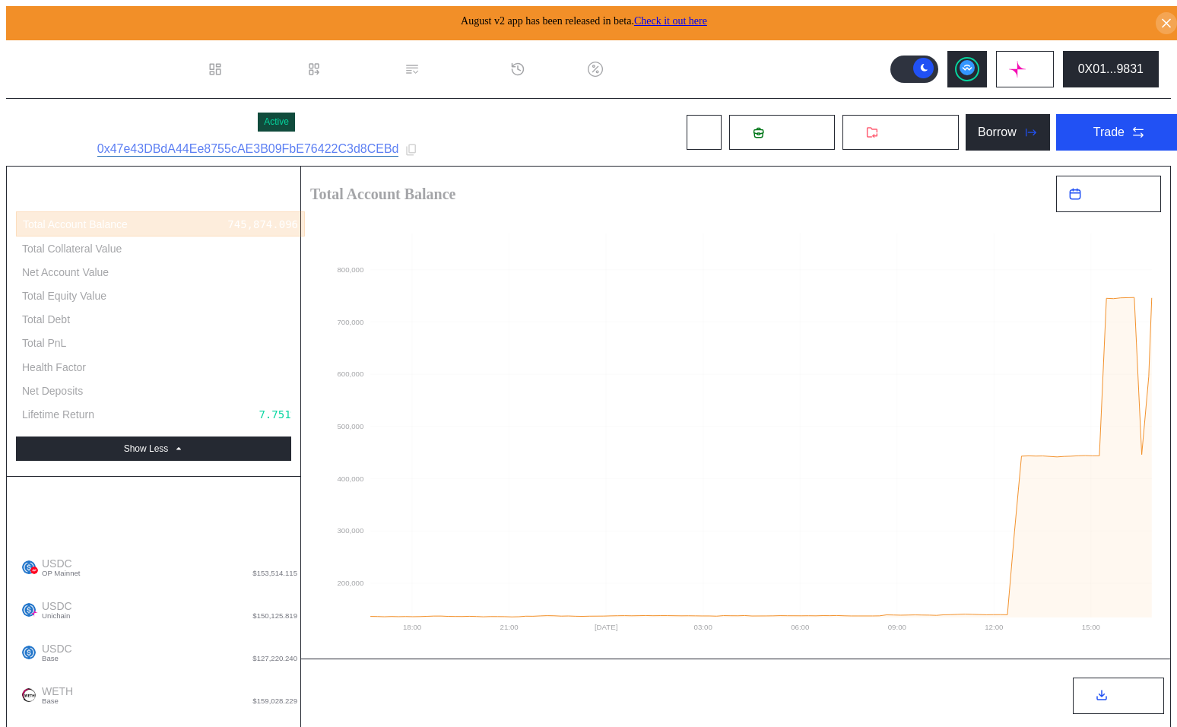
type input "*"
type input "*****"
click at [1026, 62] on img at bounding box center [1017, 69] width 17 height 17
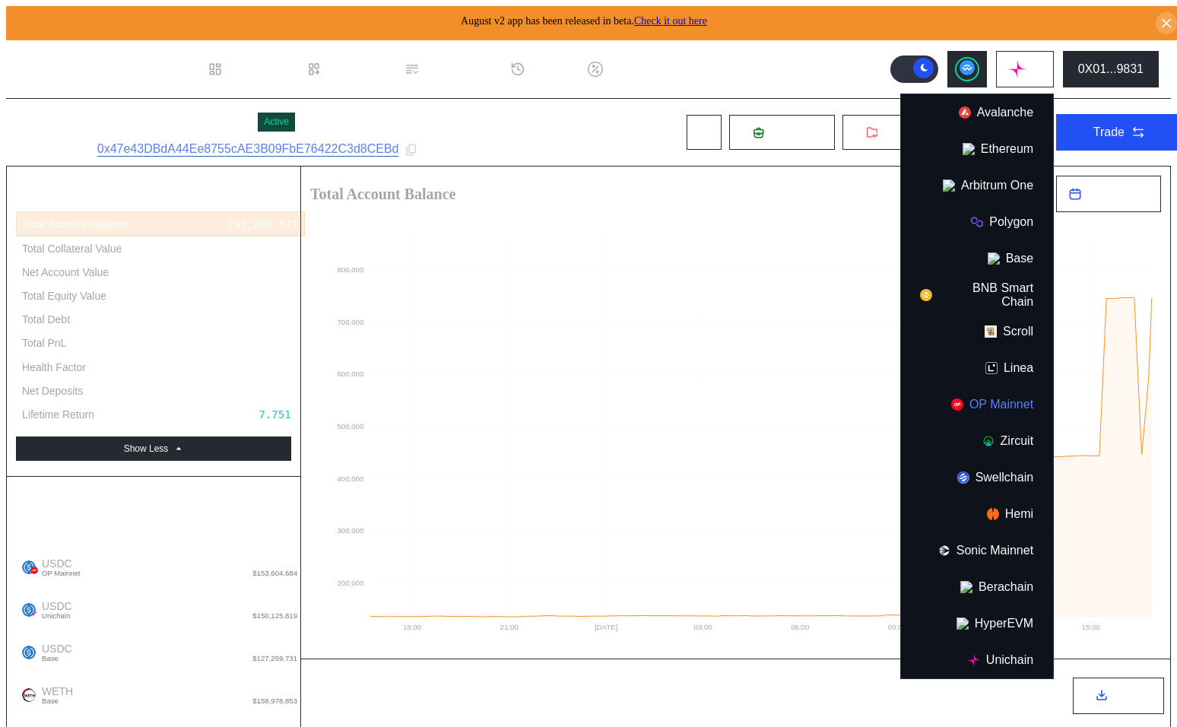
click at [1003, 403] on button "OP Mainnet" at bounding box center [977, 404] width 152 height 37
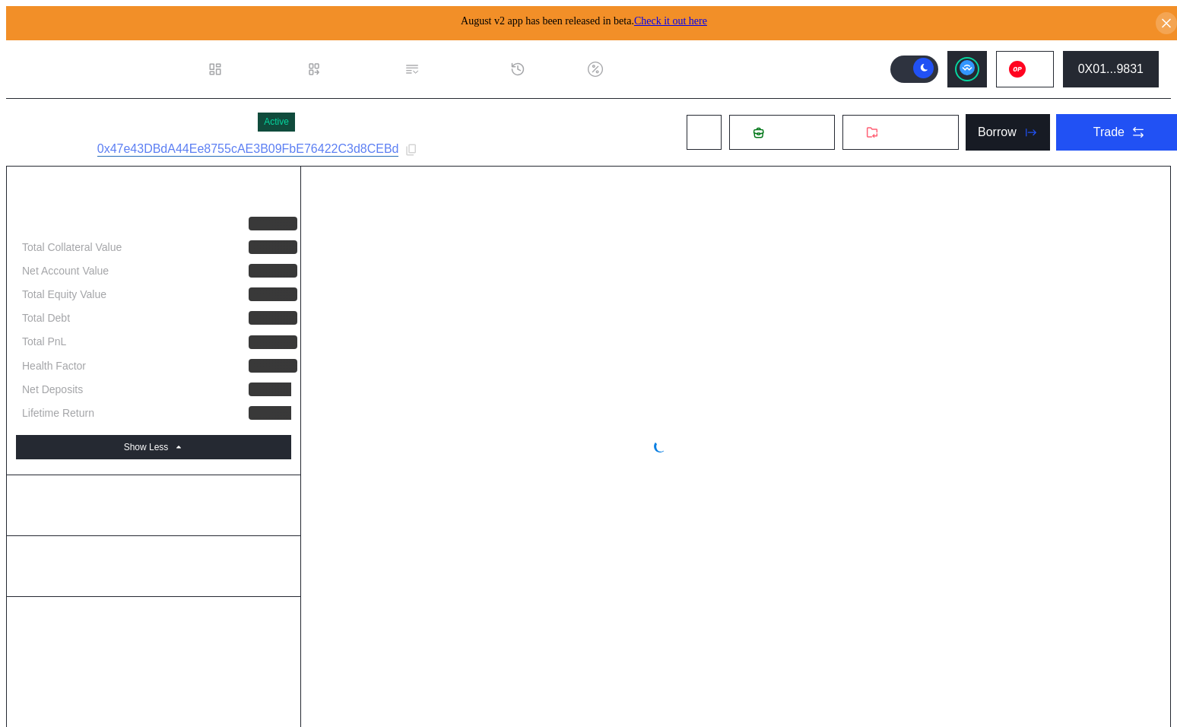
select select "*"
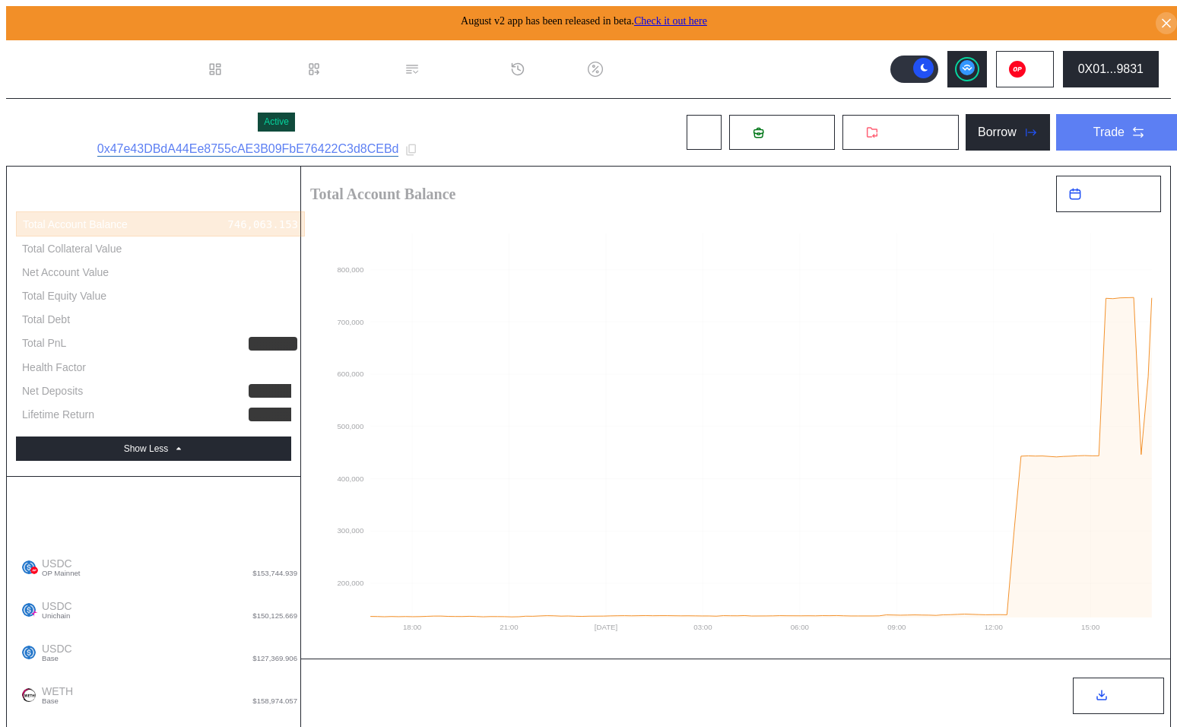
click at [1094, 126] on div "Trade" at bounding box center [1109, 132] width 31 height 14
type input "****"
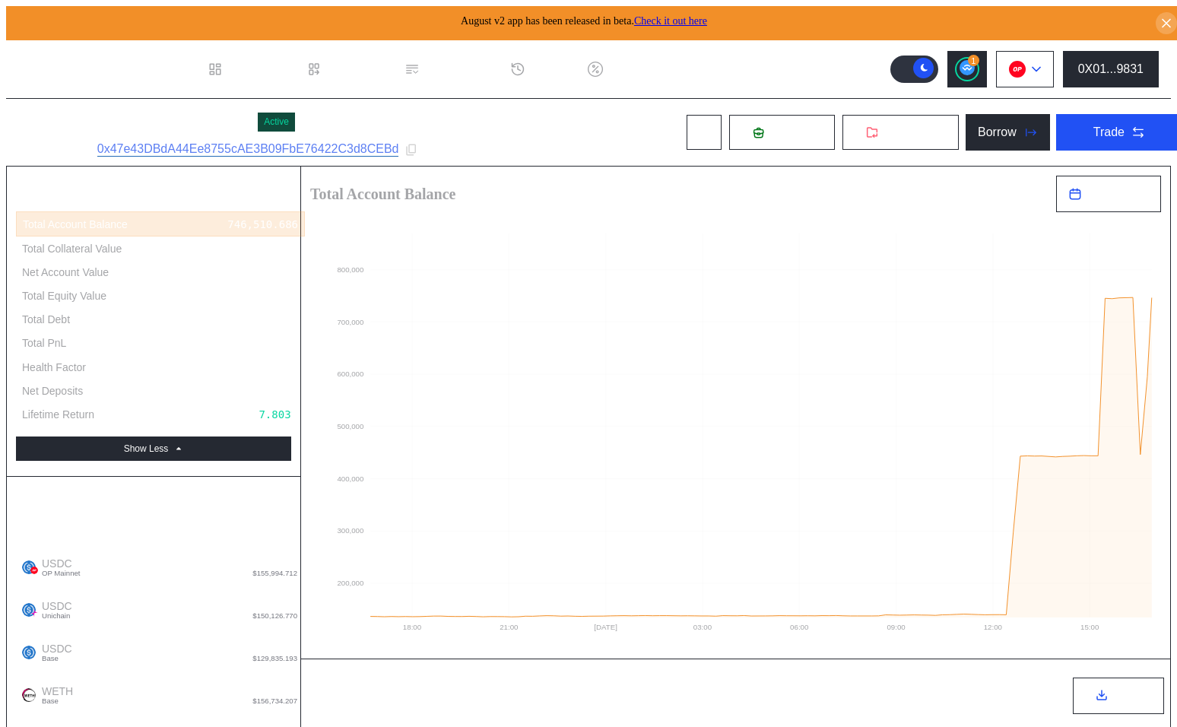
click at [1047, 55] on button at bounding box center [1025, 69] width 58 height 37
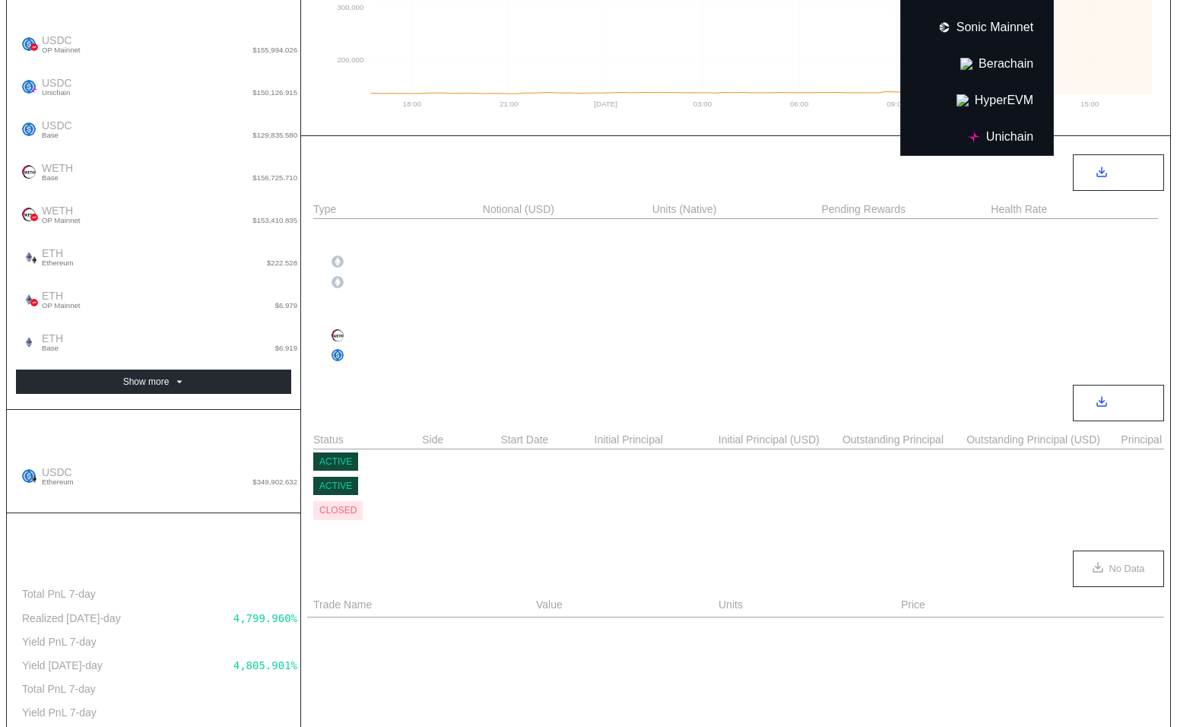
scroll to position [164, 0]
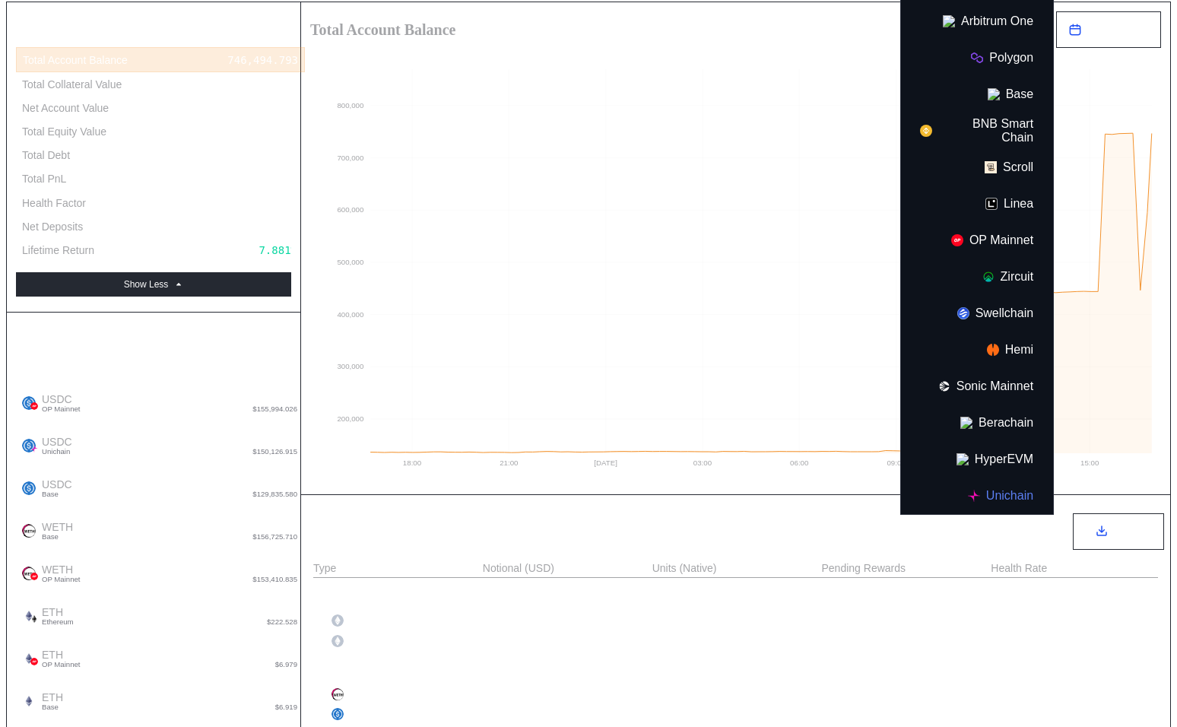
click at [1019, 484] on button "Unichain" at bounding box center [977, 496] width 152 height 37
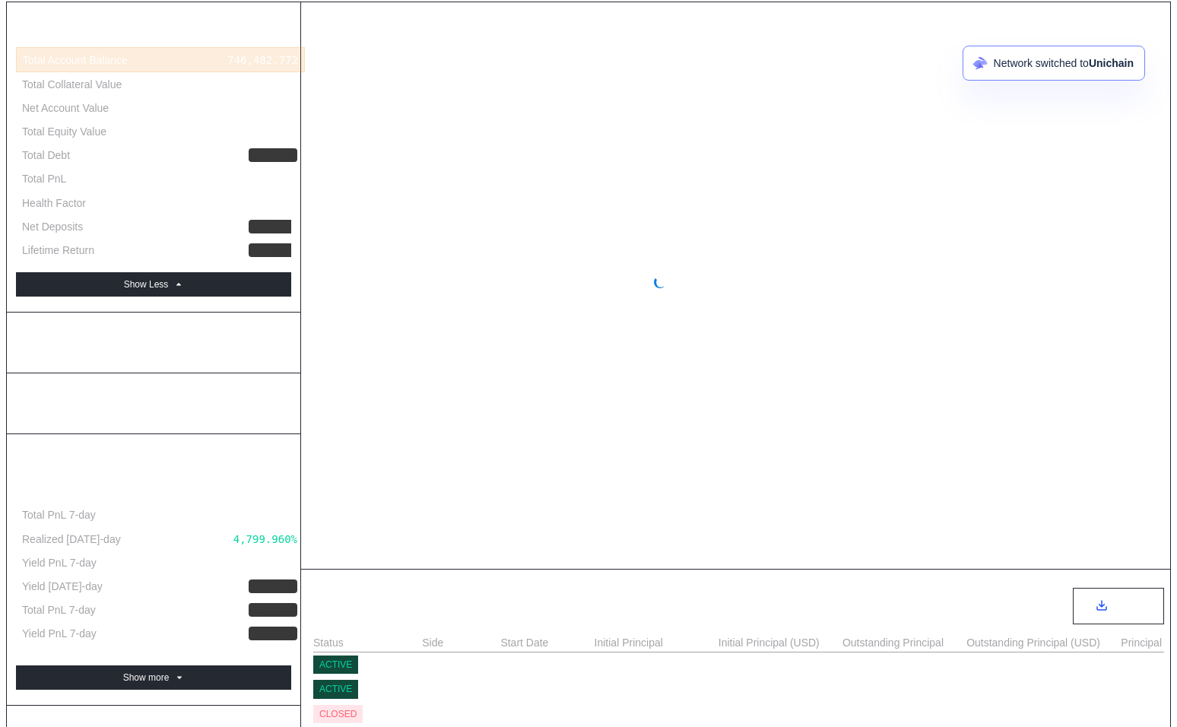
select select "*"
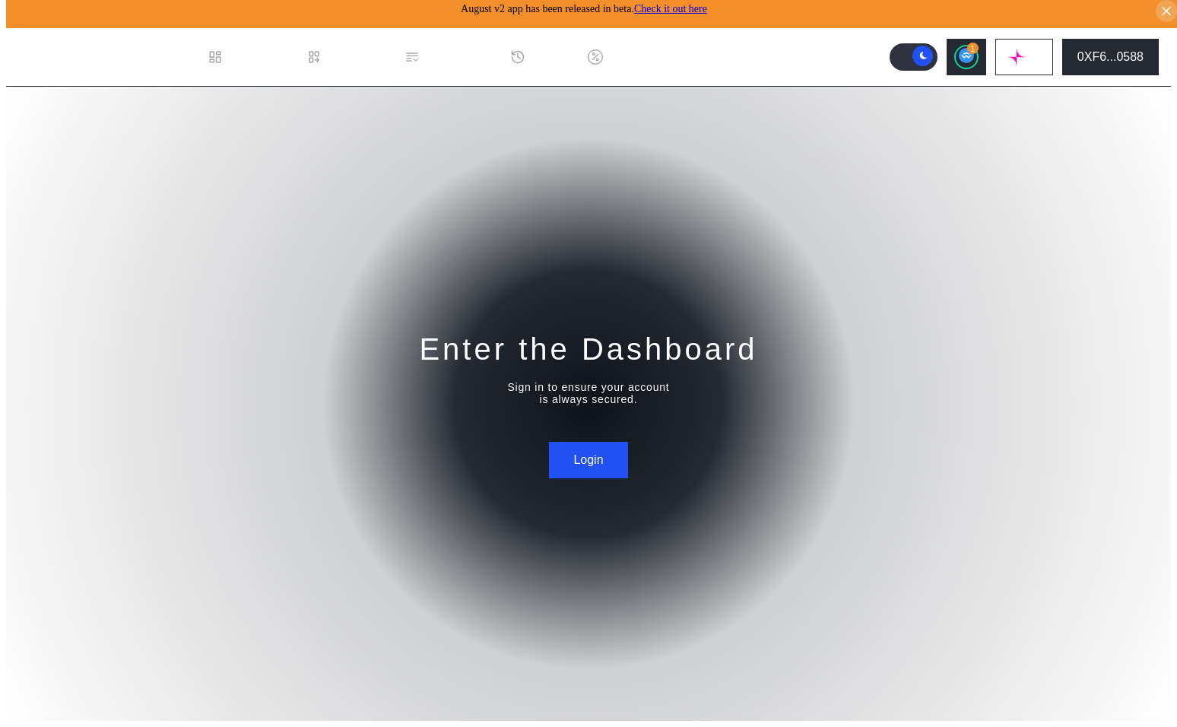
scroll to position [0, 0]
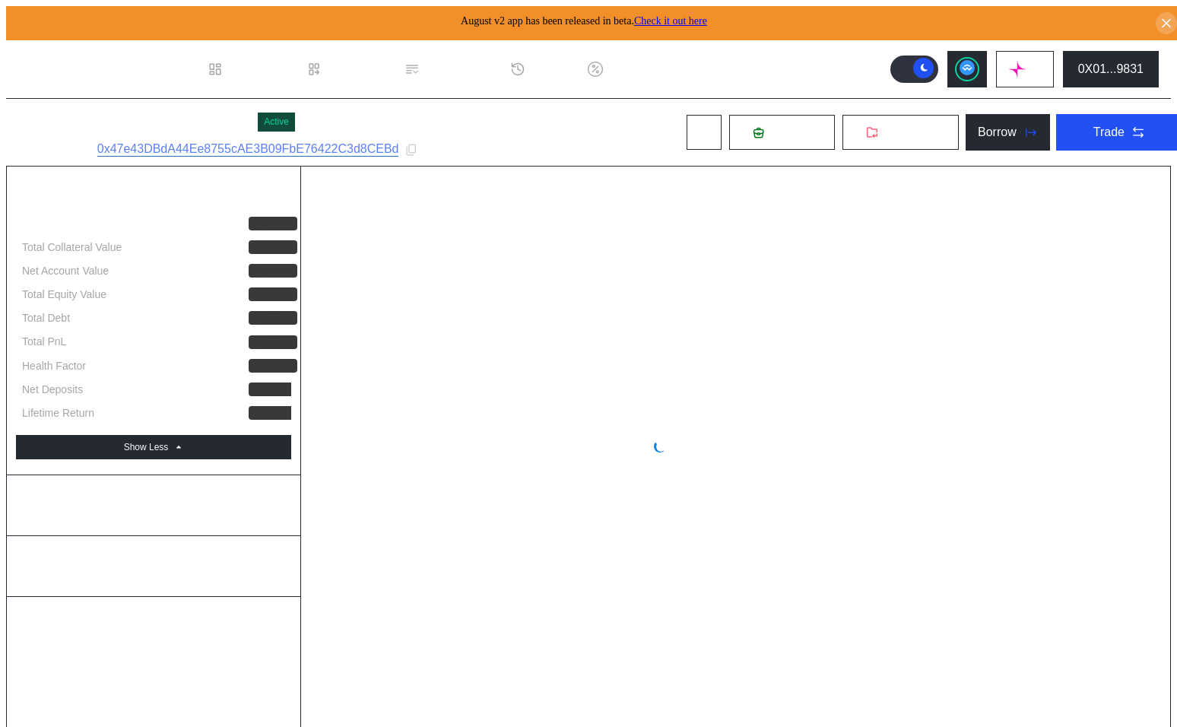
select select "*"
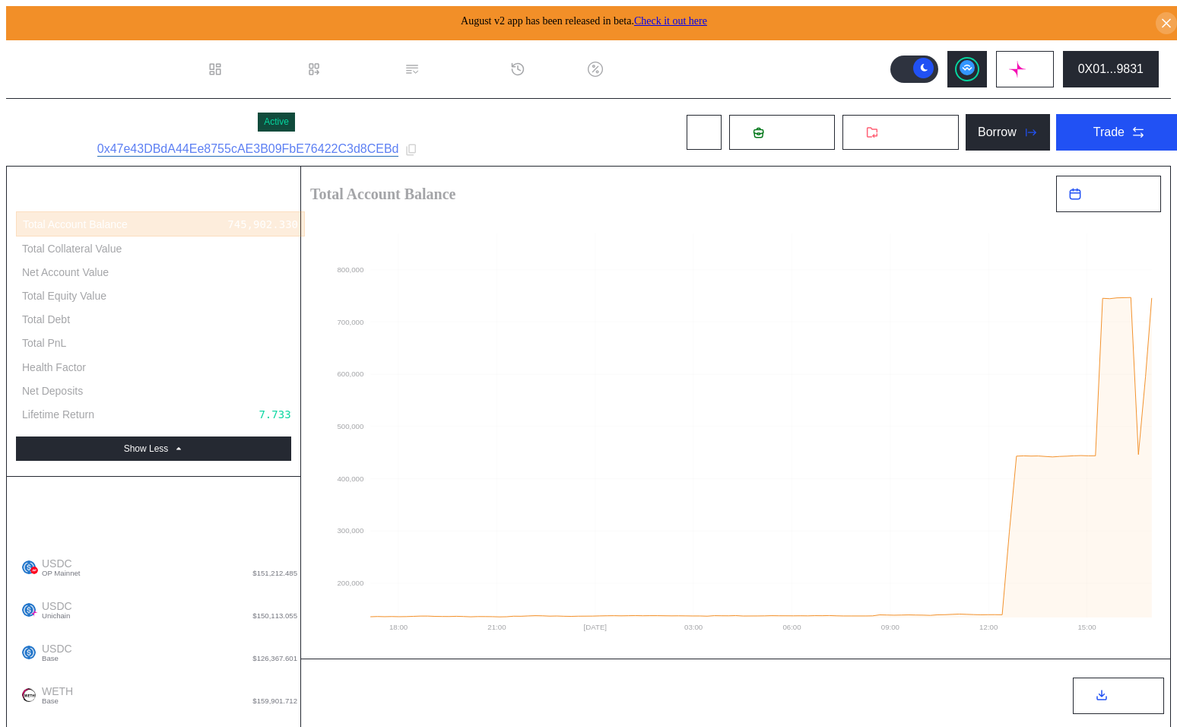
click at [612, 372] on icon "18:00 21:00 Aug 26 03:00 06:00 09:00 12:00 15:00 200,000 300,000 400,000 500,00…" at bounding box center [735, 427] width 869 height 430
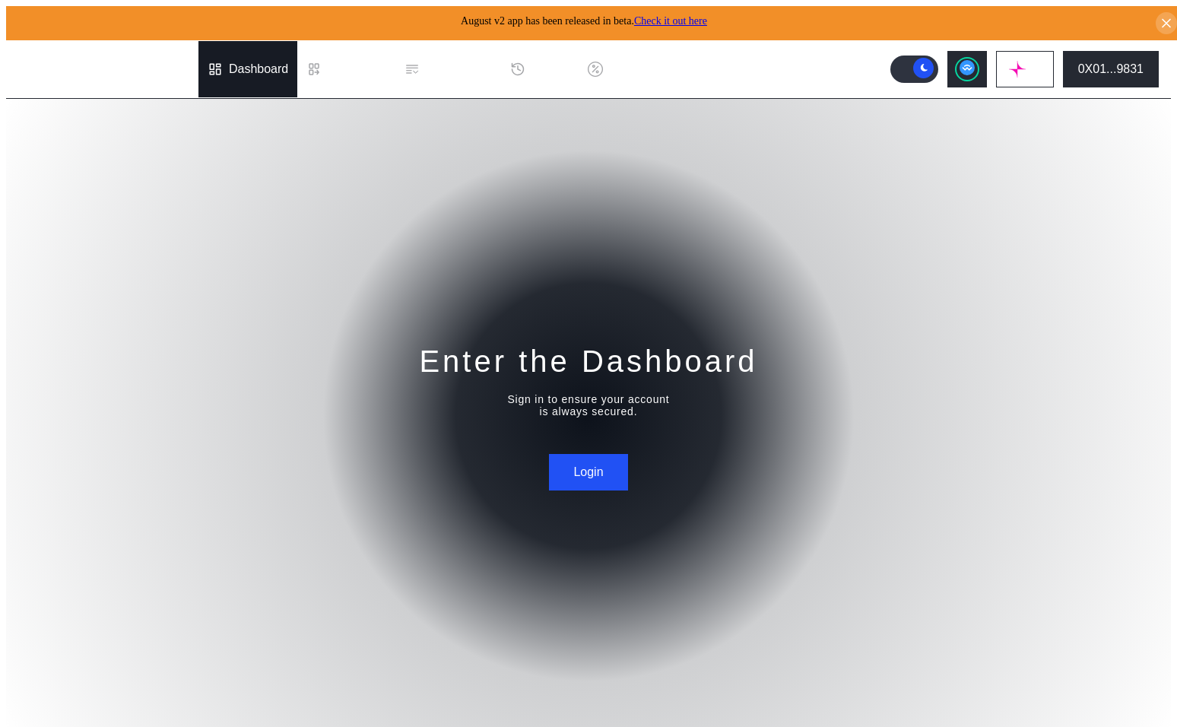
click at [278, 62] on div "Dashboard" at bounding box center [258, 69] width 59 height 14
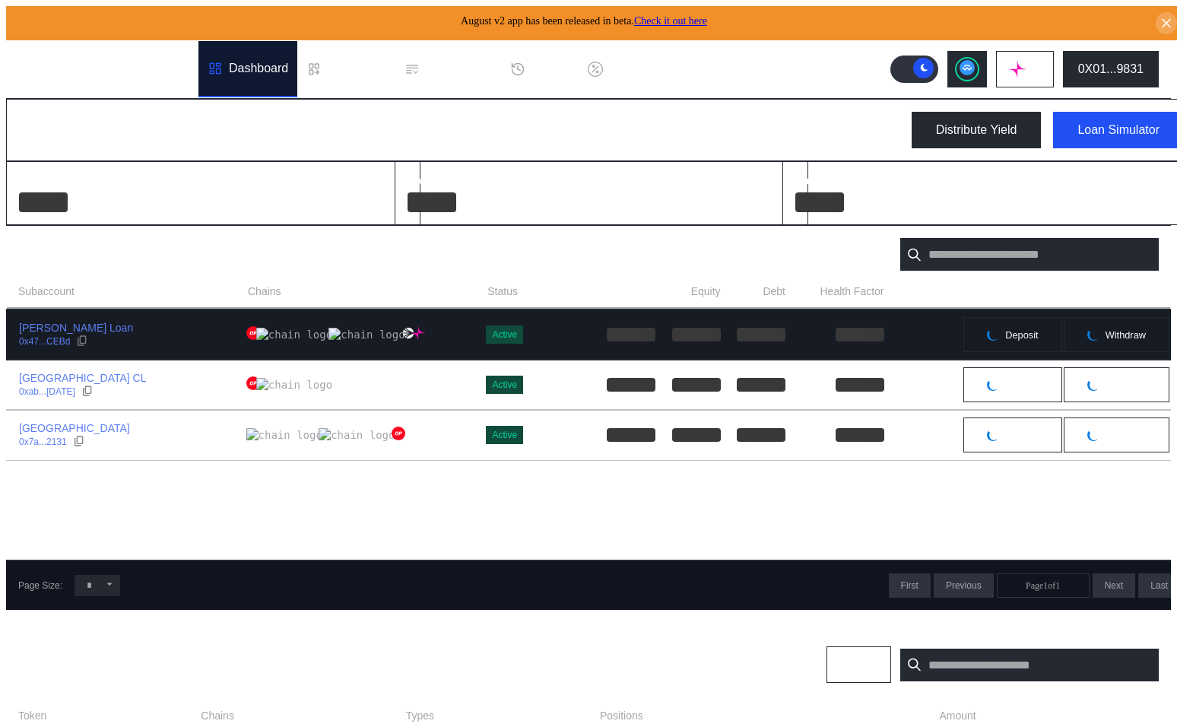
click at [143, 336] on div "[PERSON_NAME] Loan 0x47...CEBd" at bounding box center [127, 334] width 240 height 27
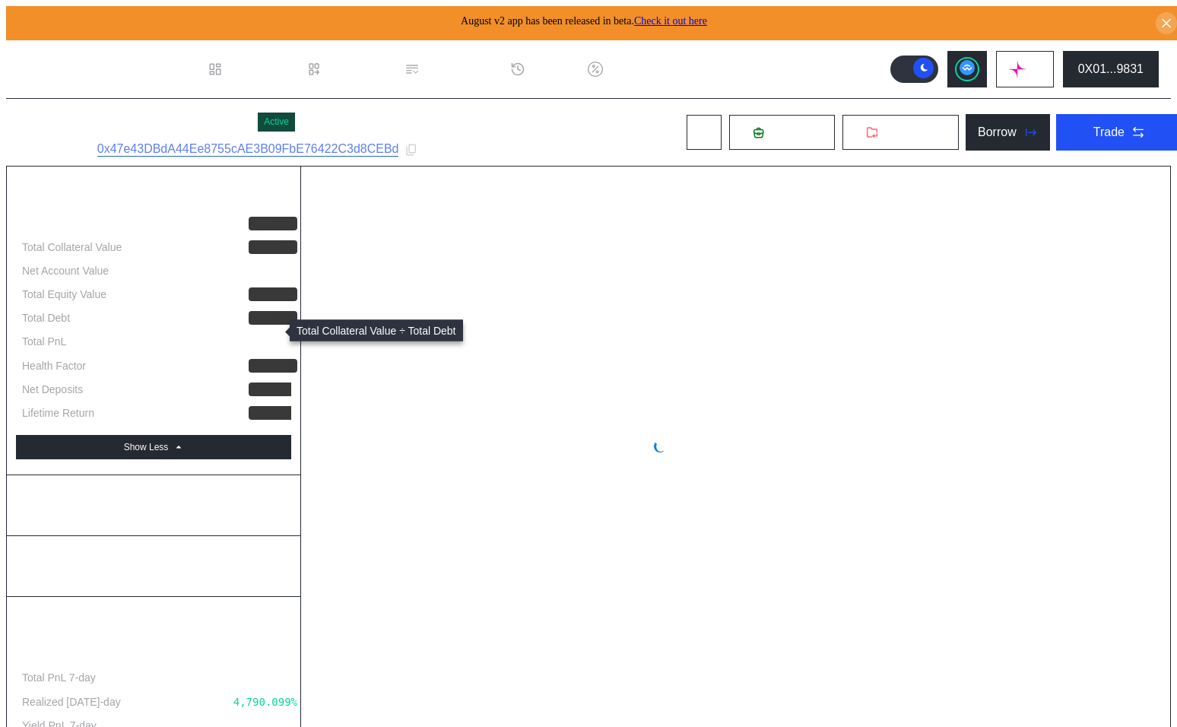
select select "*"
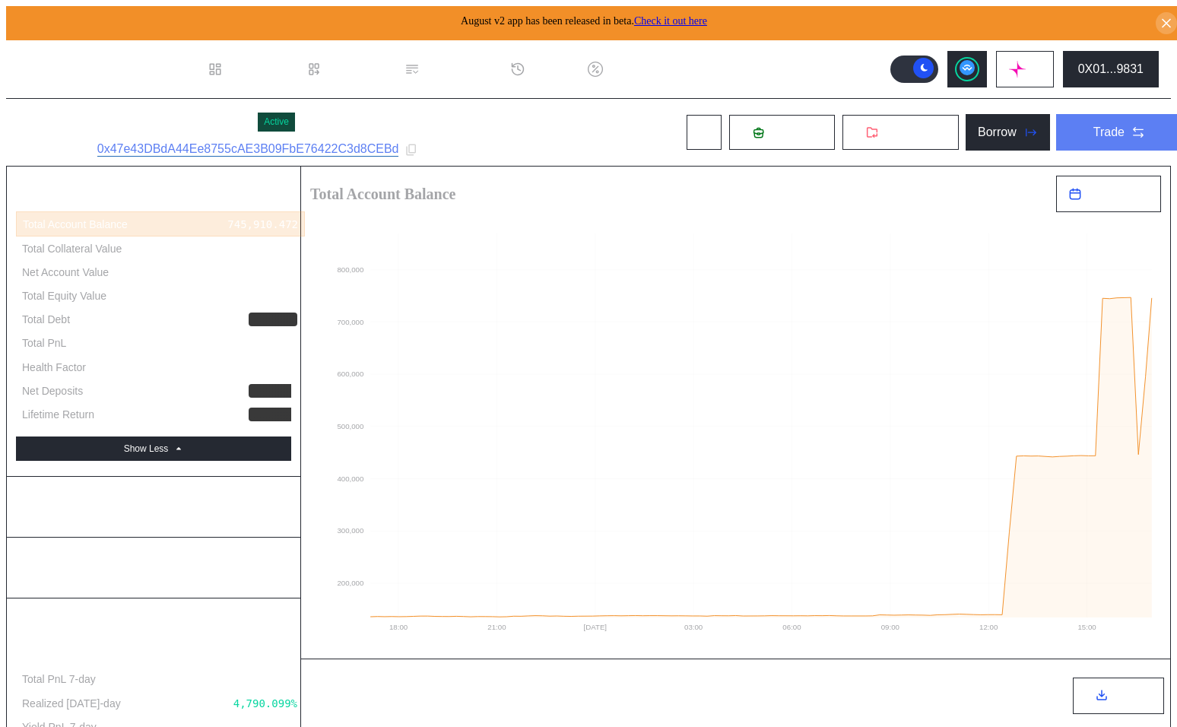
click at [1094, 127] on div "Trade" at bounding box center [1109, 132] width 31 height 14
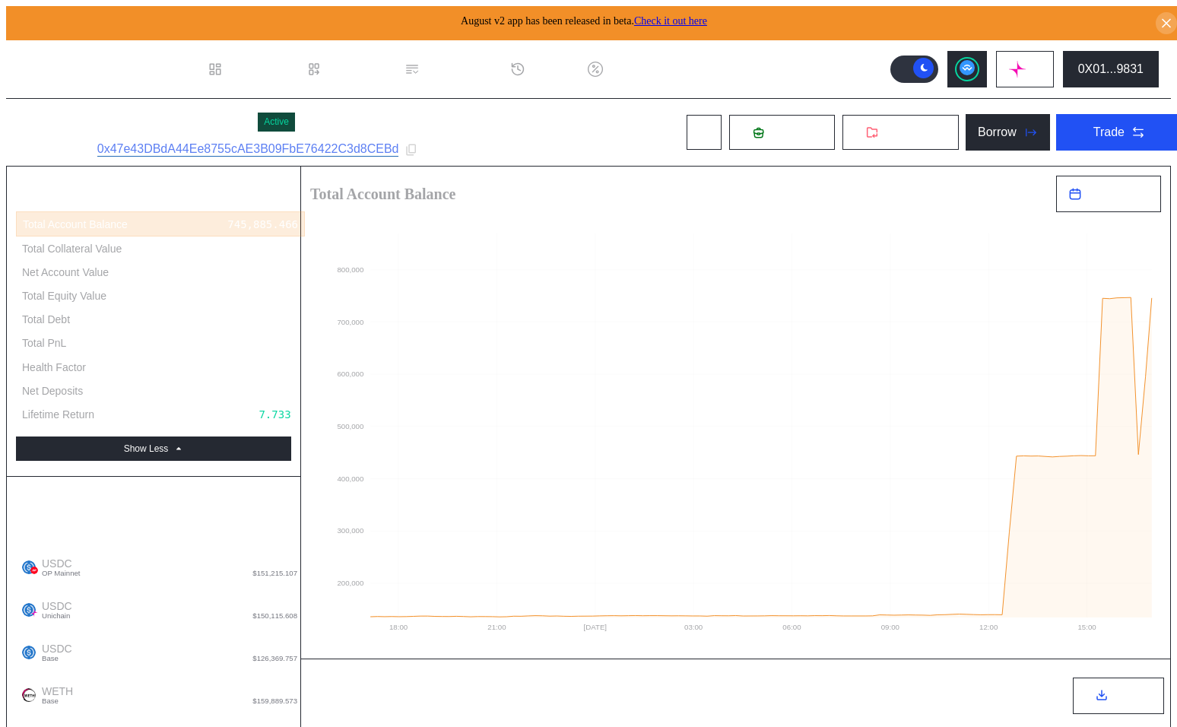
type input "*"
type input "*****"
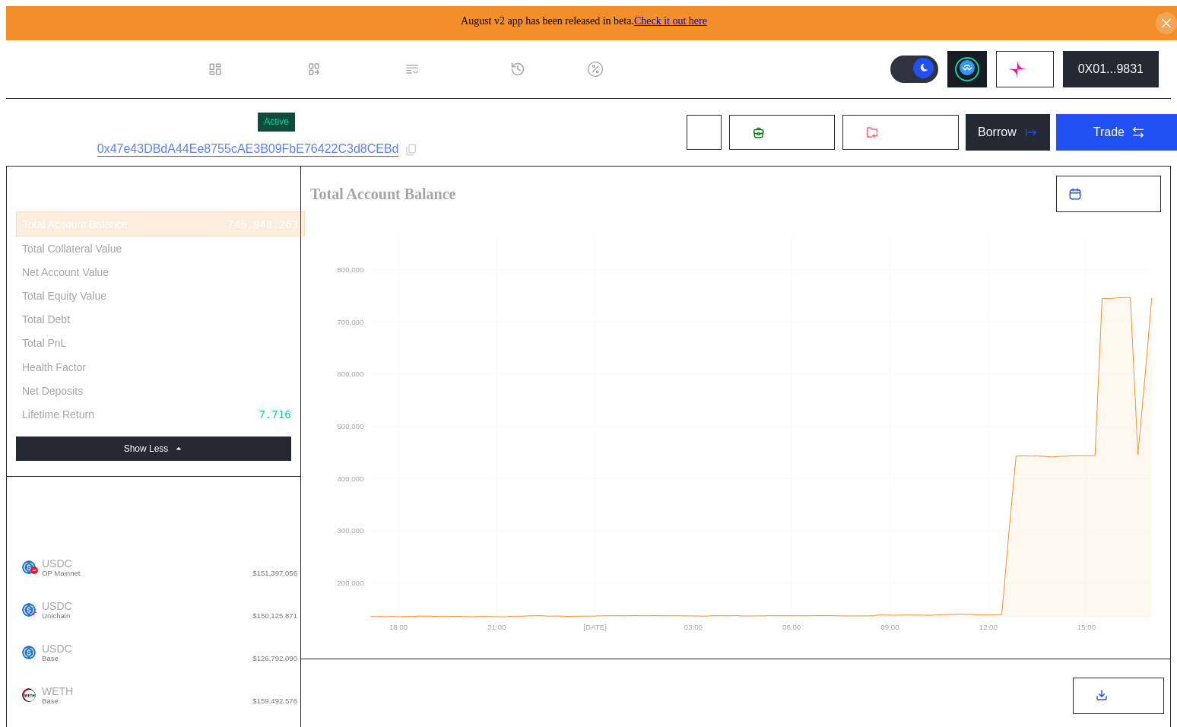
click at [972, 65] on icon at bounding box center [967, 68] width 10 height 6
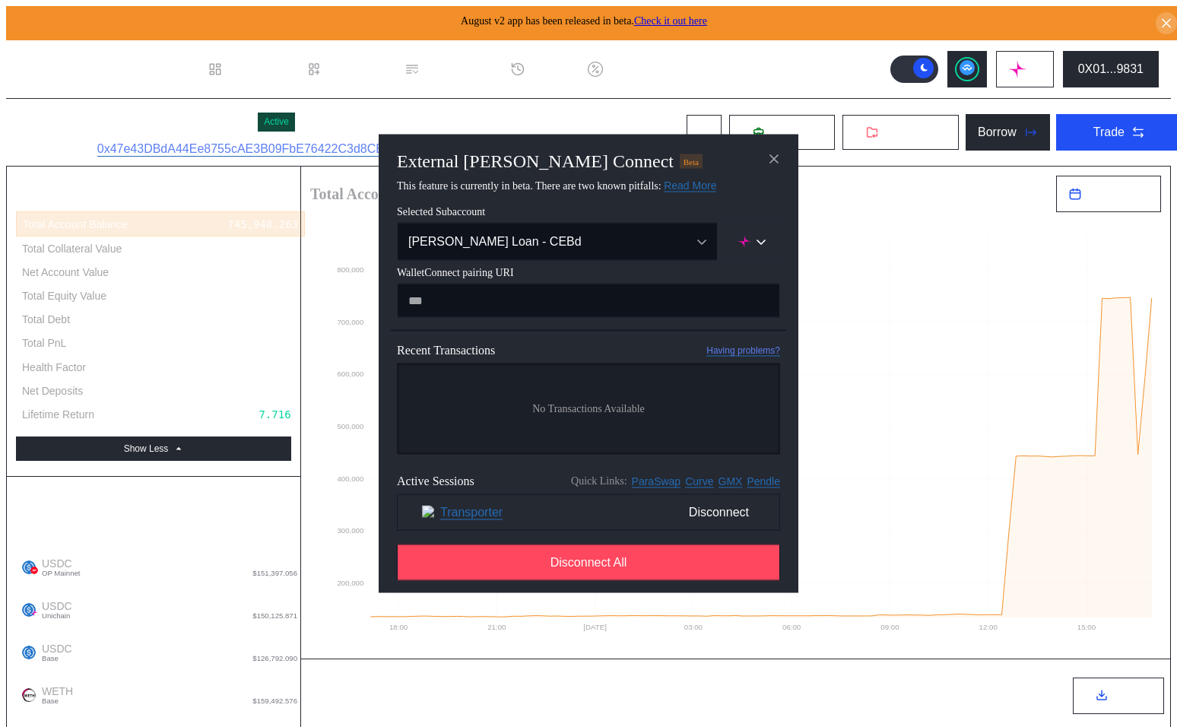
type input "**********"
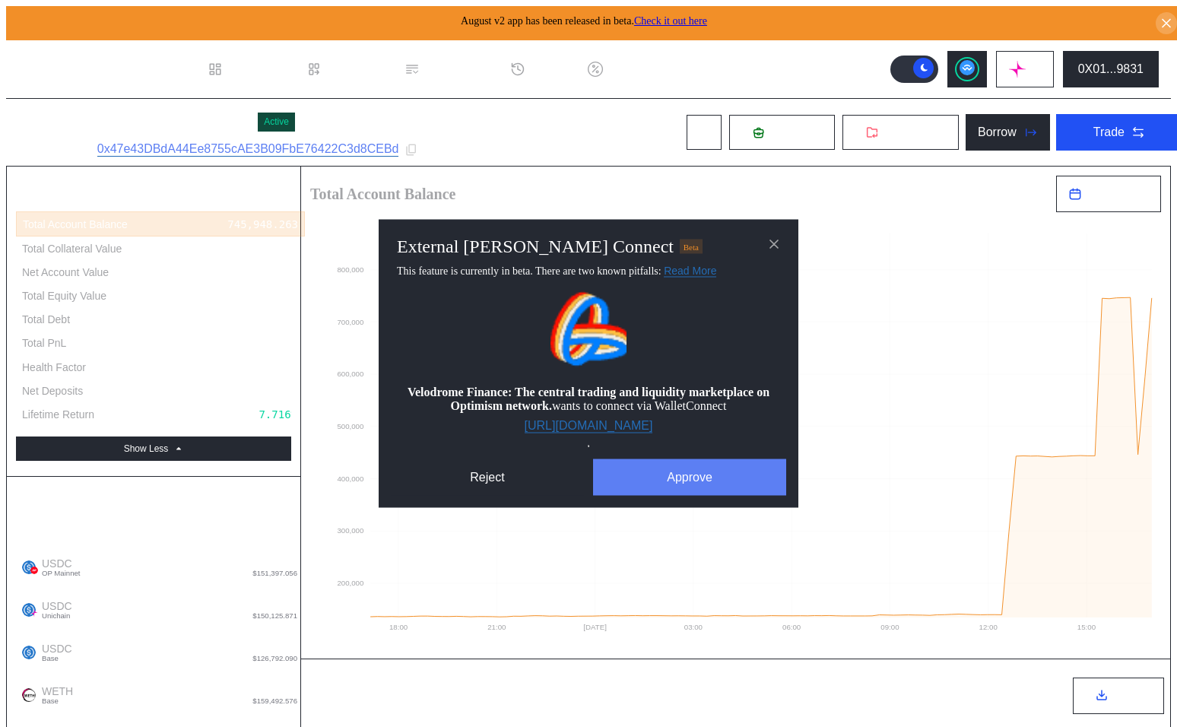
click at [662, 489] on button "Approve" at bounding box center [689, 477] width 193 height 37
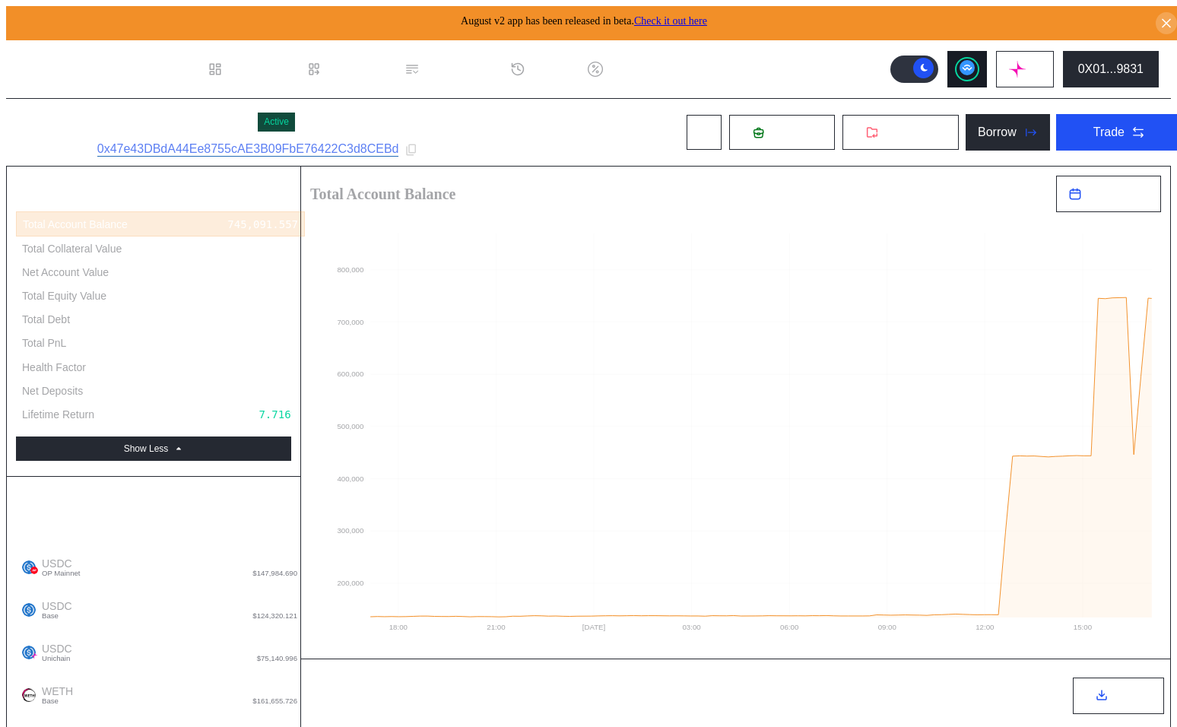
click at [975, 62] on circle at bounding box center [967, 67] width 15 height 15
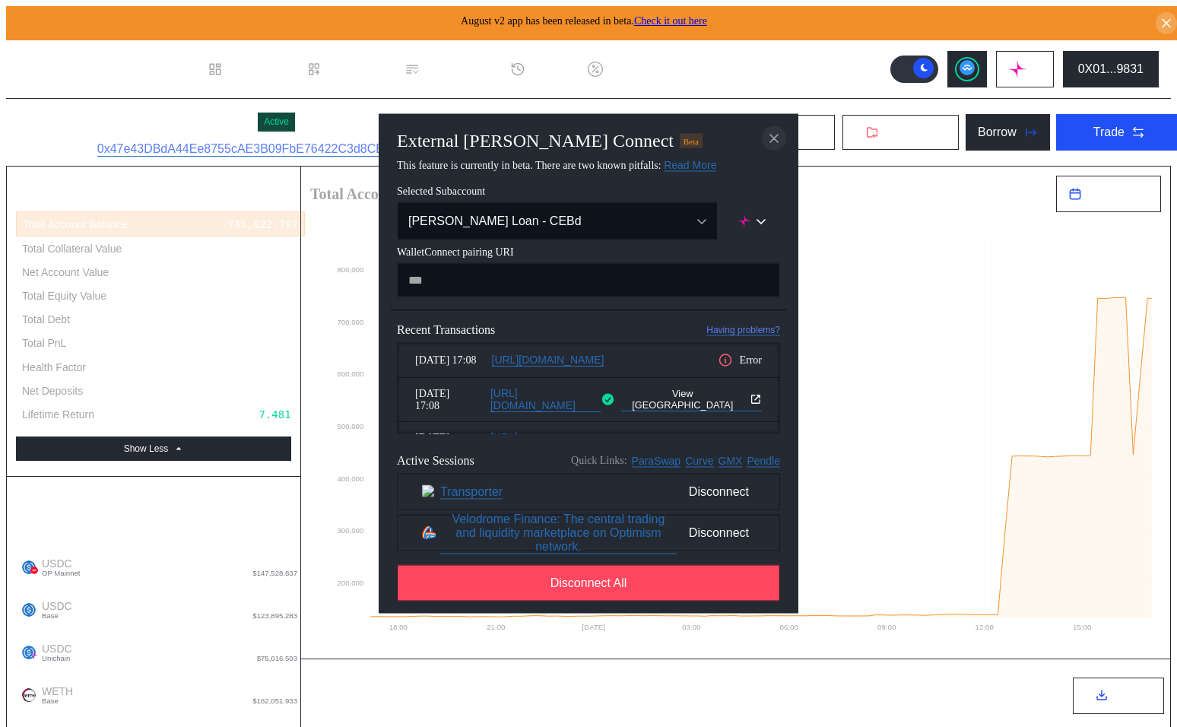
click at [775, 135] on icon "close modal" at bounding box center [774, 139] width 8 height 8
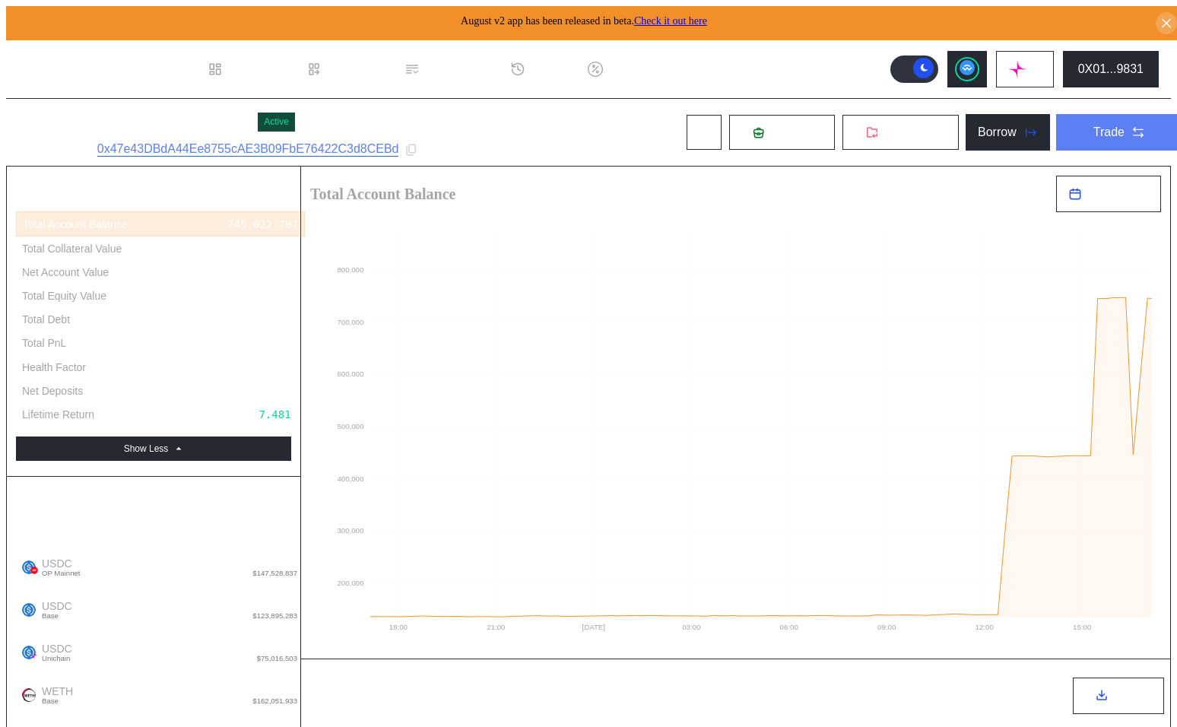
click at [1095, 137] on button "Trade" at bounding box center [1119, 132] width 127 height 37
type input "*"
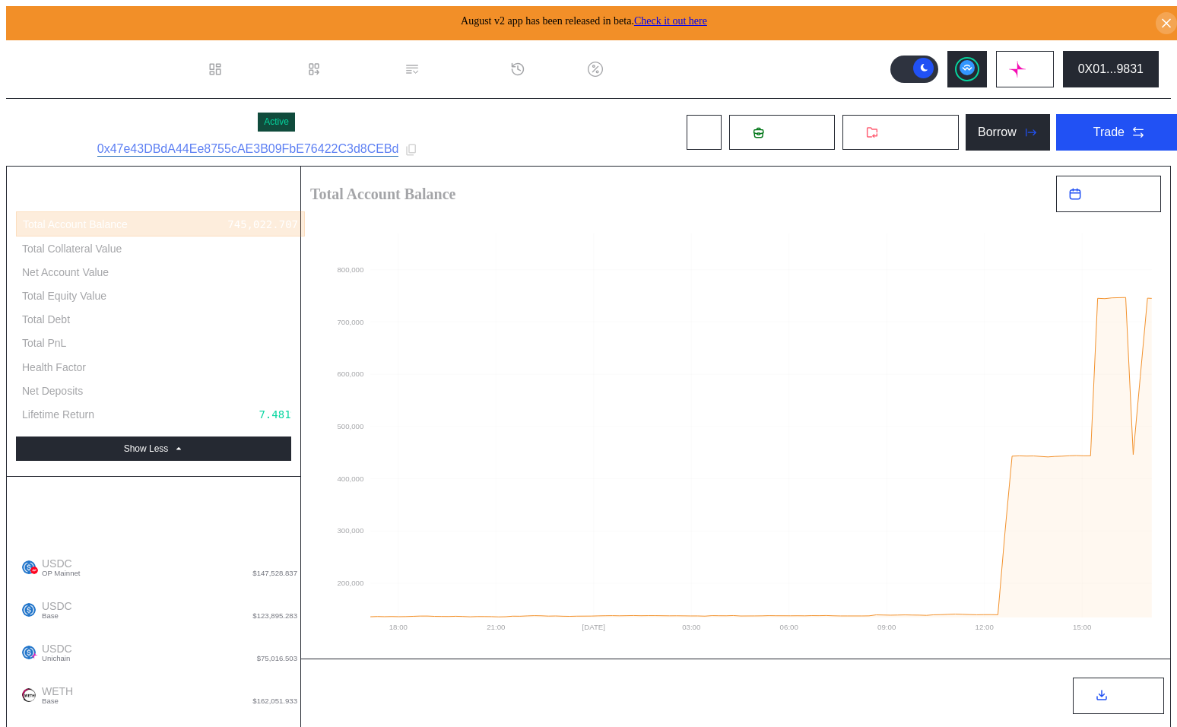
type input "****"
